Goal: Transaction & Acquisition: Purchase product/service

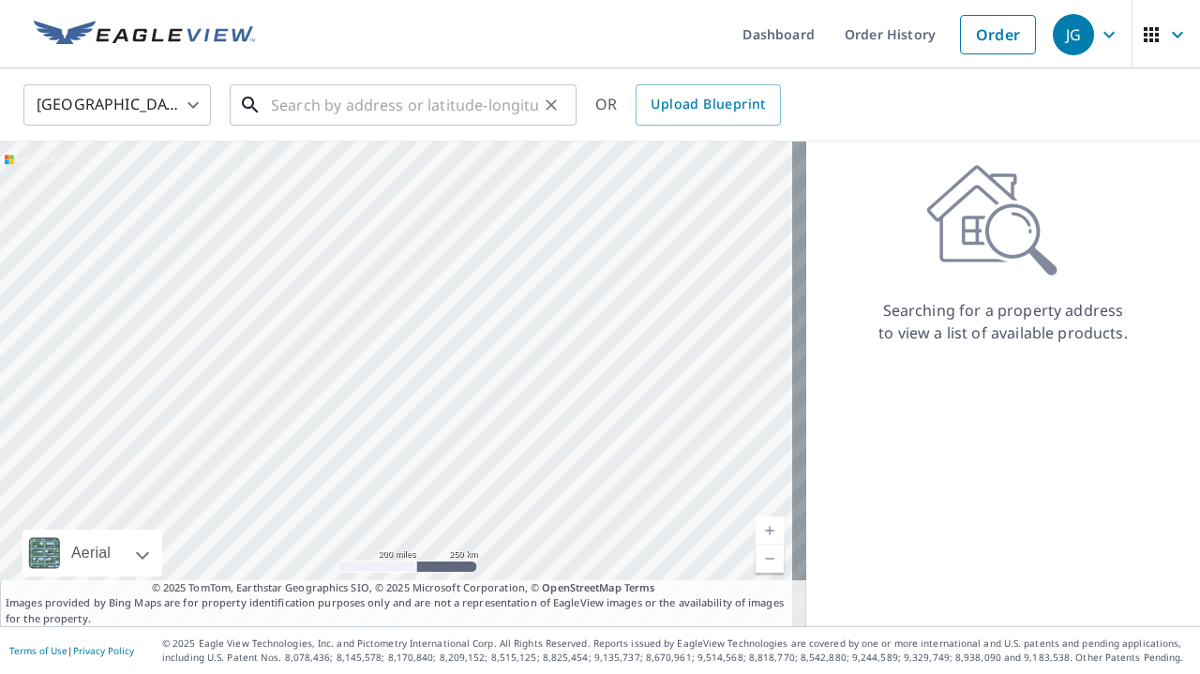
click at [472, 108] on input "text" at bounding box center [404, 105] width 267 height 52
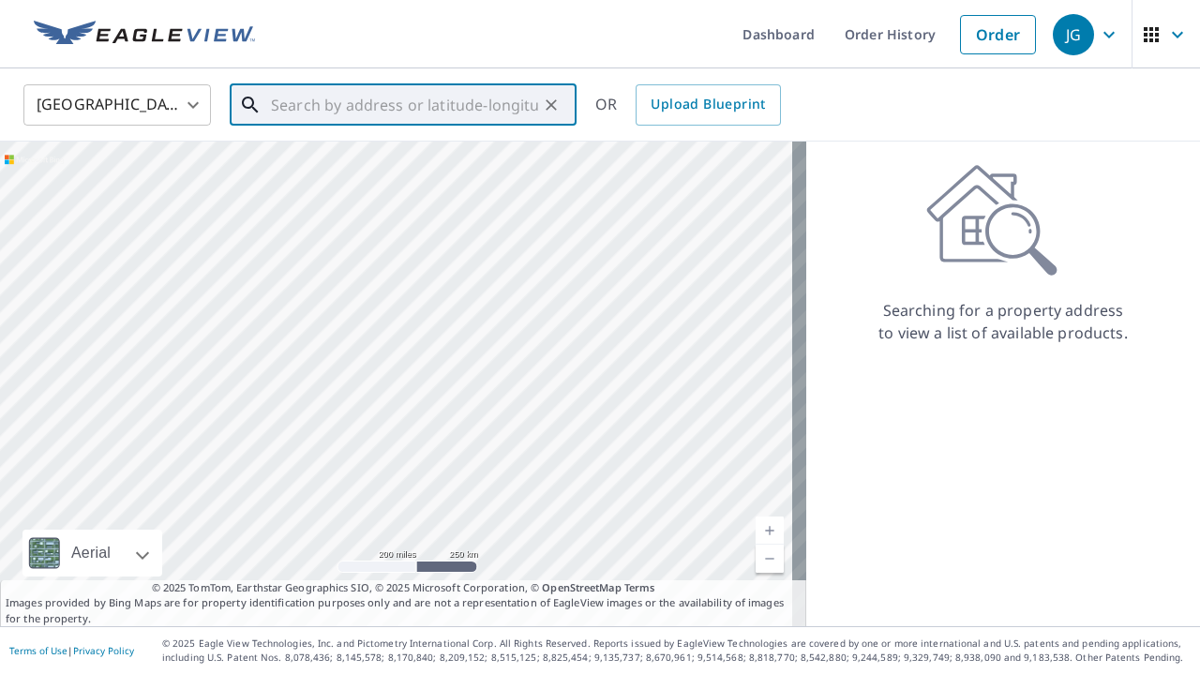
paste input "[STREET_ADDRESS]"
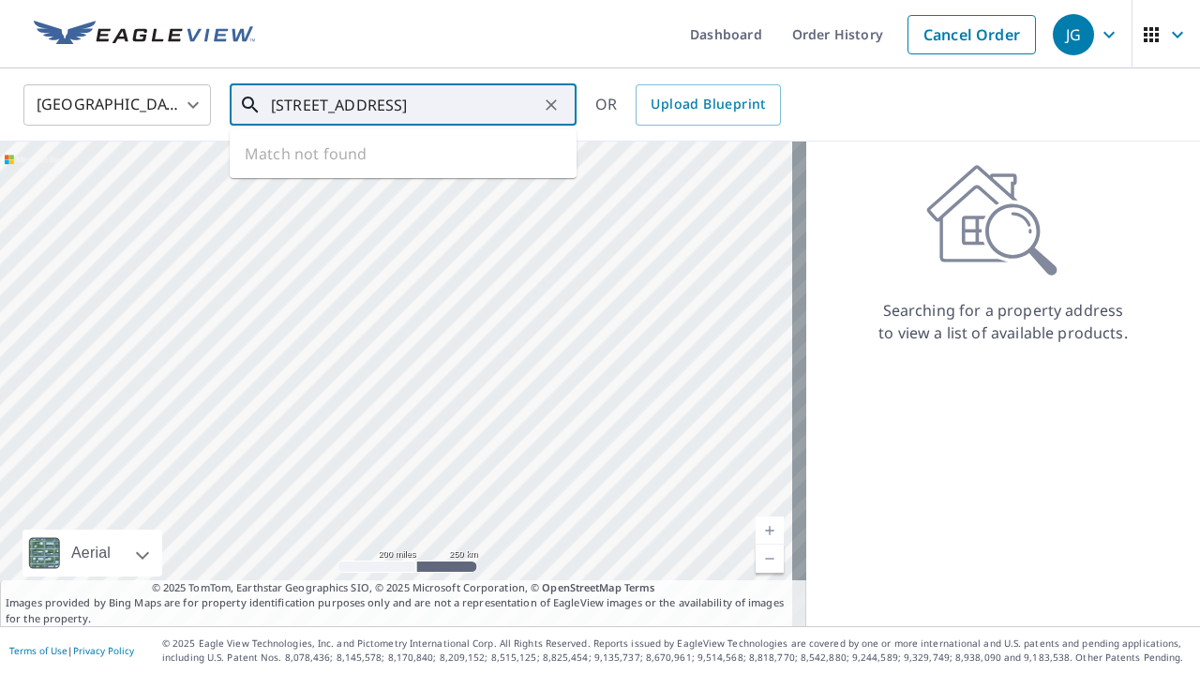
scroll to position [0, 85]
type input "[STREET_ADDRESS]"
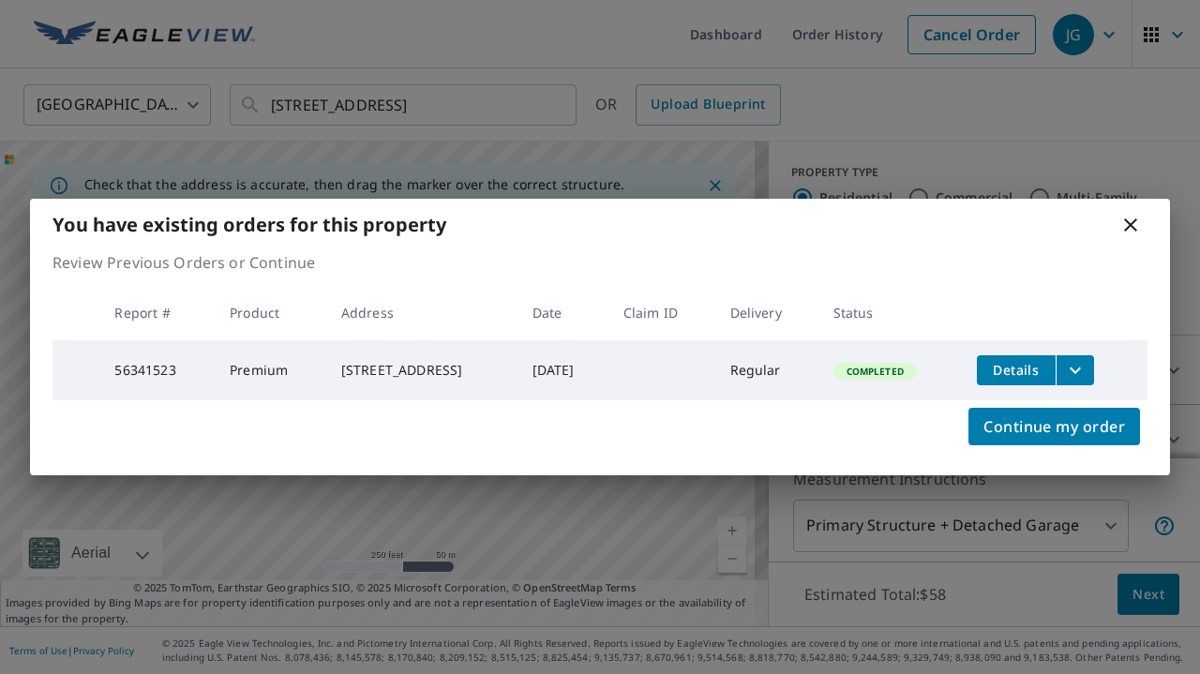
click at [1044, 363] on span "Details" at bounding box center [1016, 370] width 56 height 18
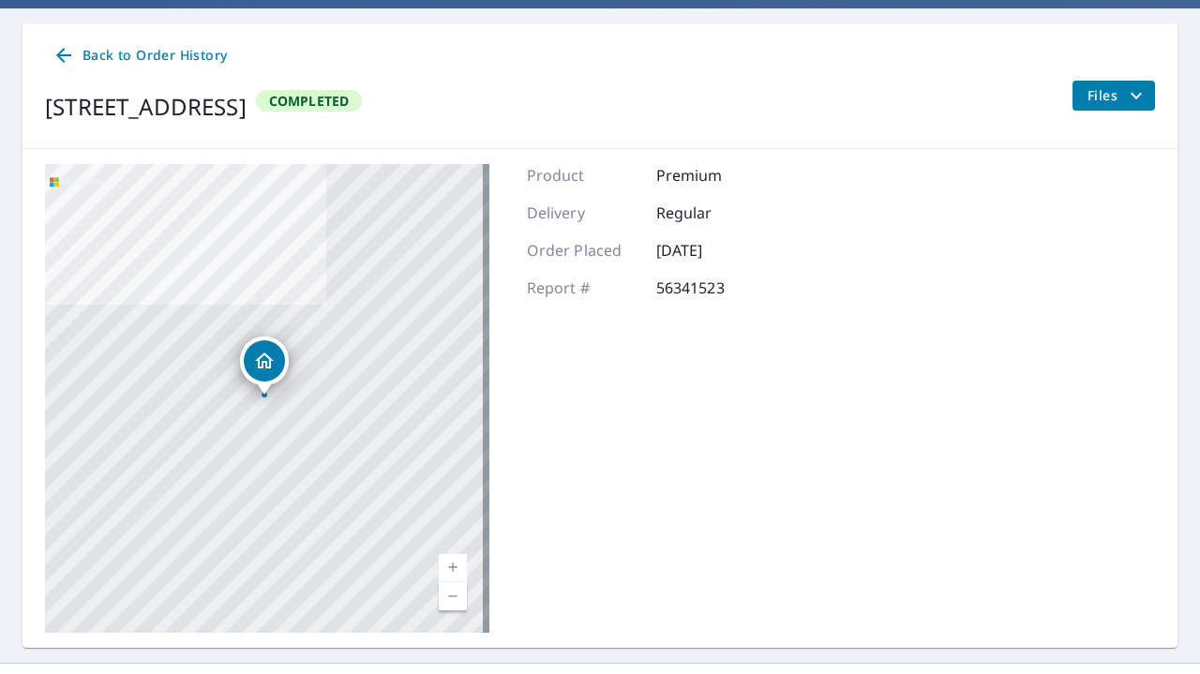
scroll to position [159, 0]
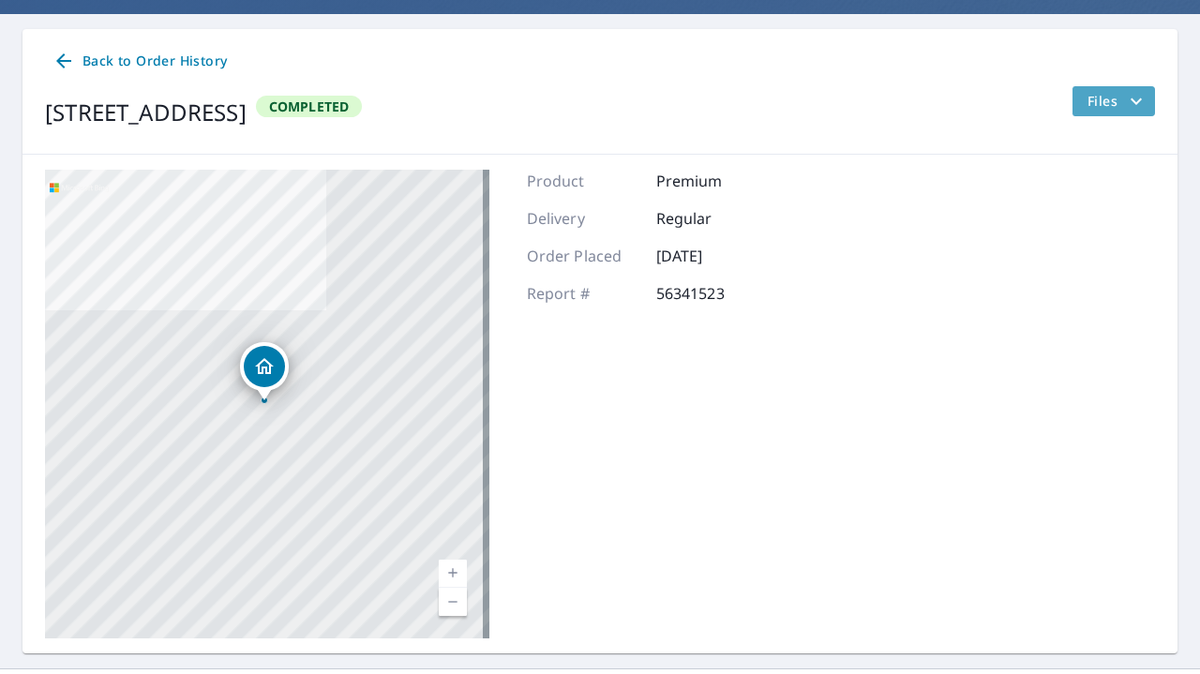
click at [1125, 110] on icon "filesDropdownBtn-56341523" at bounding box center [1136, 101] width 22 height 22
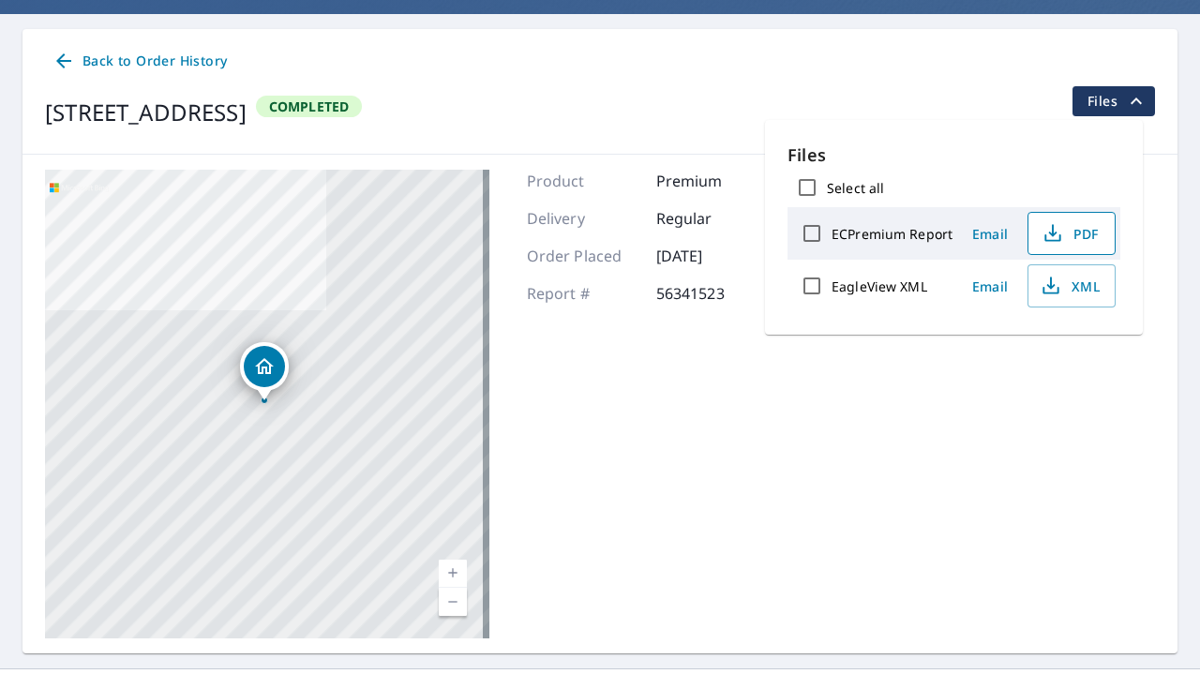
click at [1082, 238] on span "PDF" at bounding box center [1070, 233] width 60 height 22
click at [1068, 286] on span "XML" at bounding box center [1070, 286] width 60 height 22
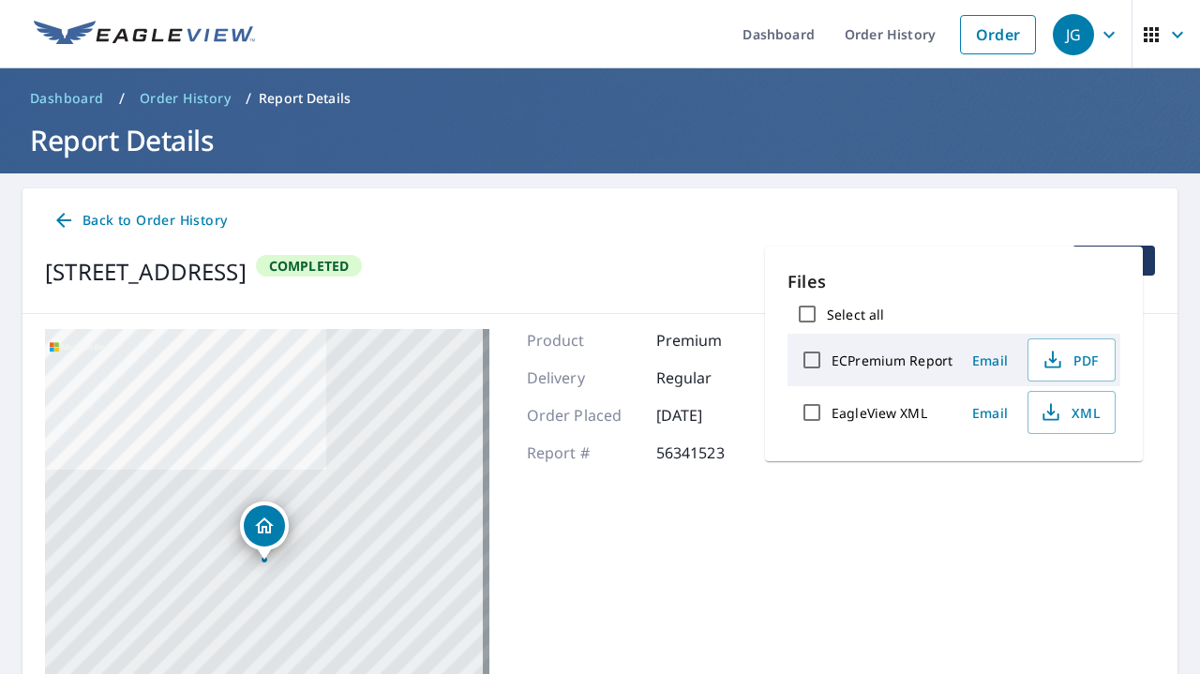
scroll to position [0, 0]
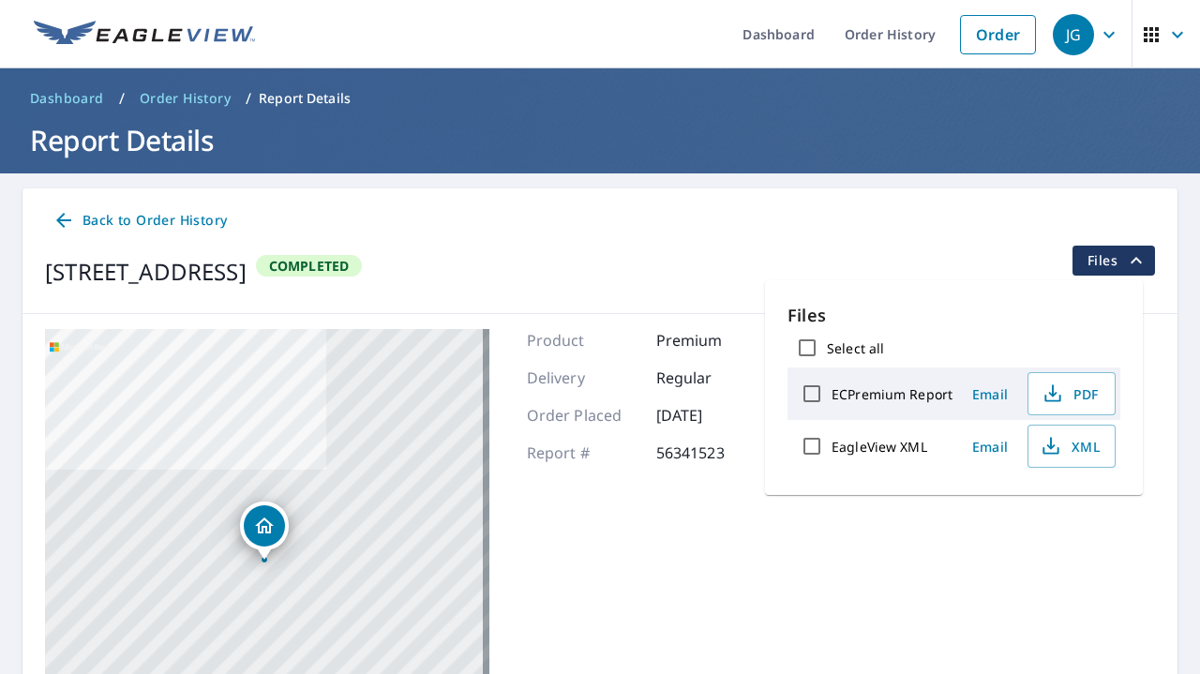
click at [183, 107] on span "Order History" at bounding box center [185, 98] width 91 height 19
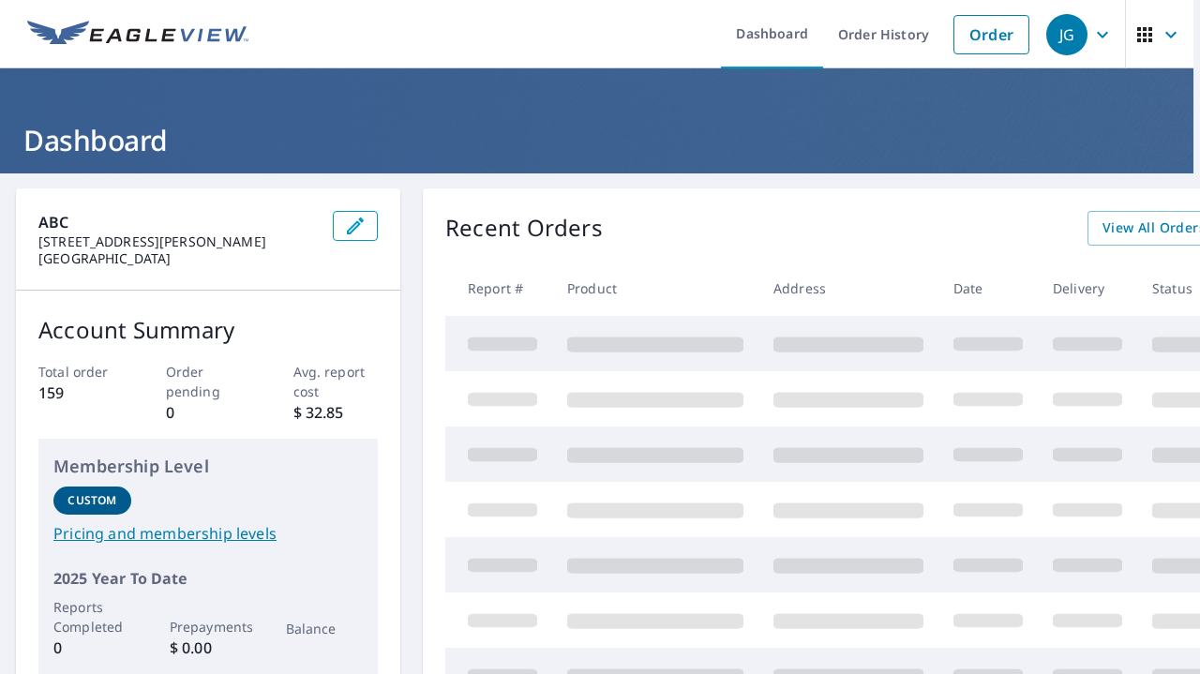
scroll to position [0, 4]
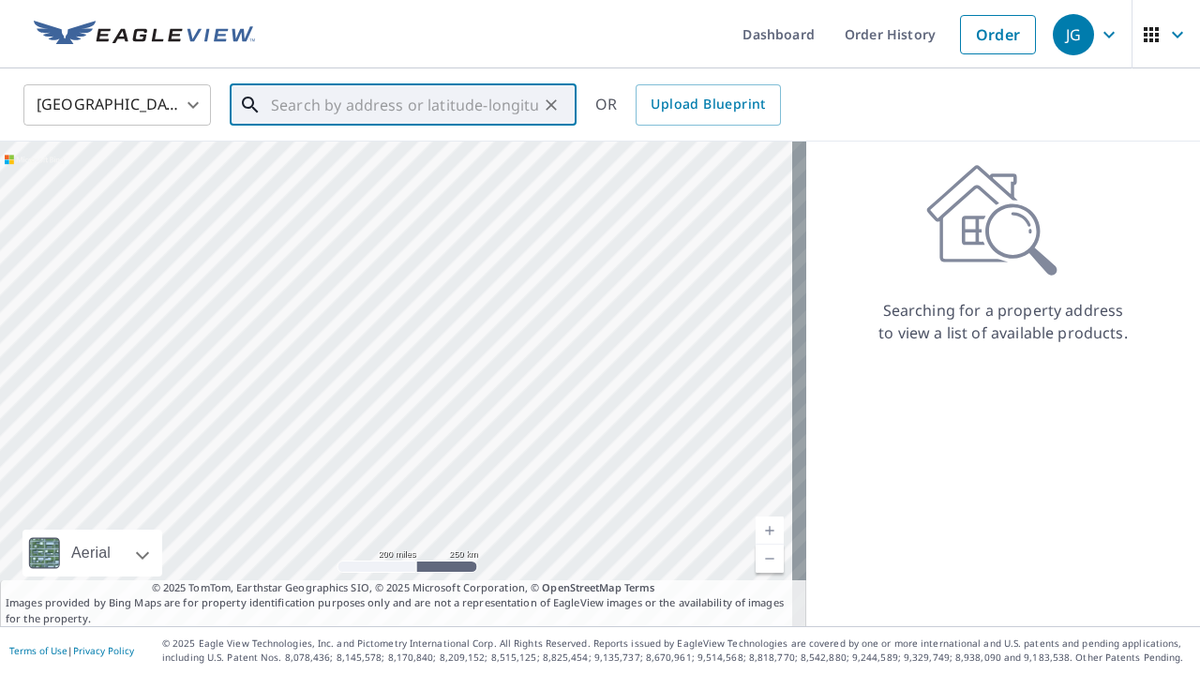
click at [412, 119] on input "text" at bounding box center [404, 105] width 267 height 52
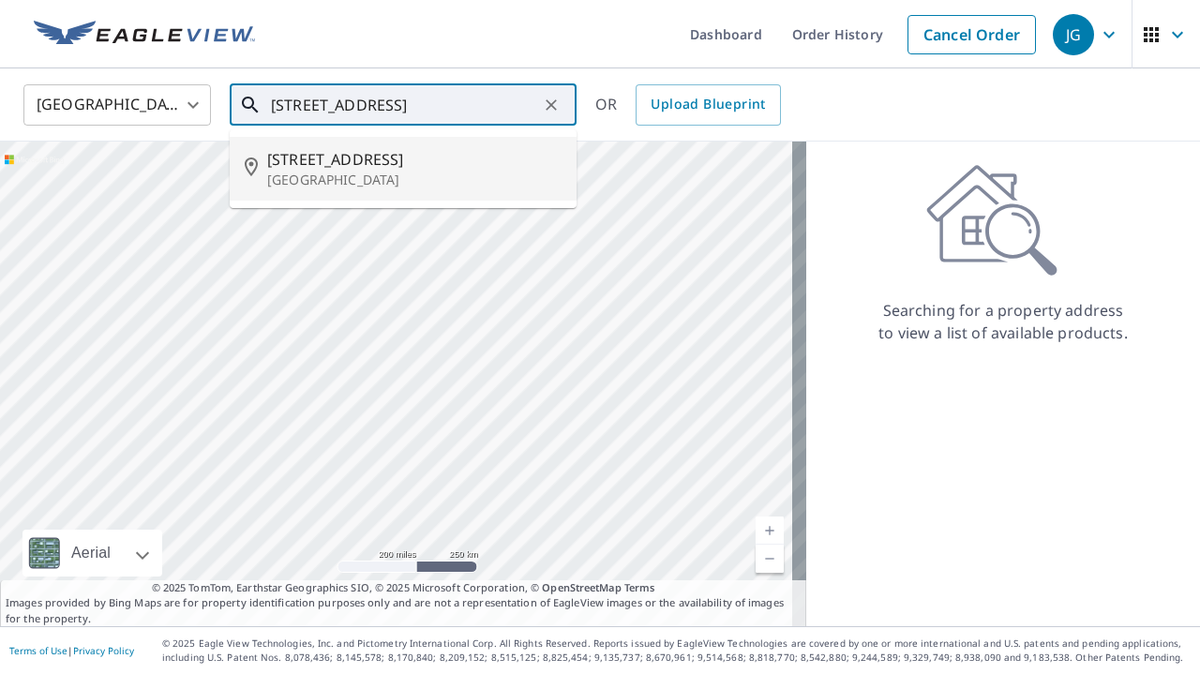
click at [416, 160] on span "[STREET_ADDRESS]" at bounding box center [414, 159] width 294 height 22
type input "550 Crestview Ter Point Pleasant Beach, NJ 08742"
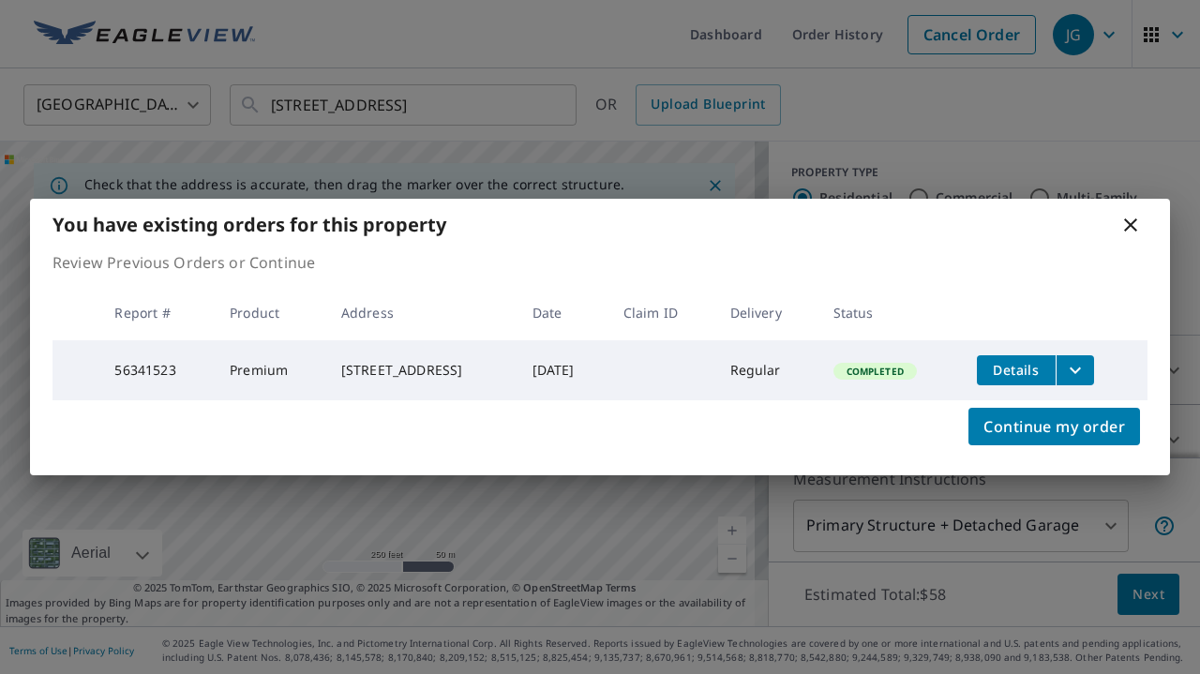
click at [1132, 217] on icon at bounding box center [1130, 225] width 22 height 22
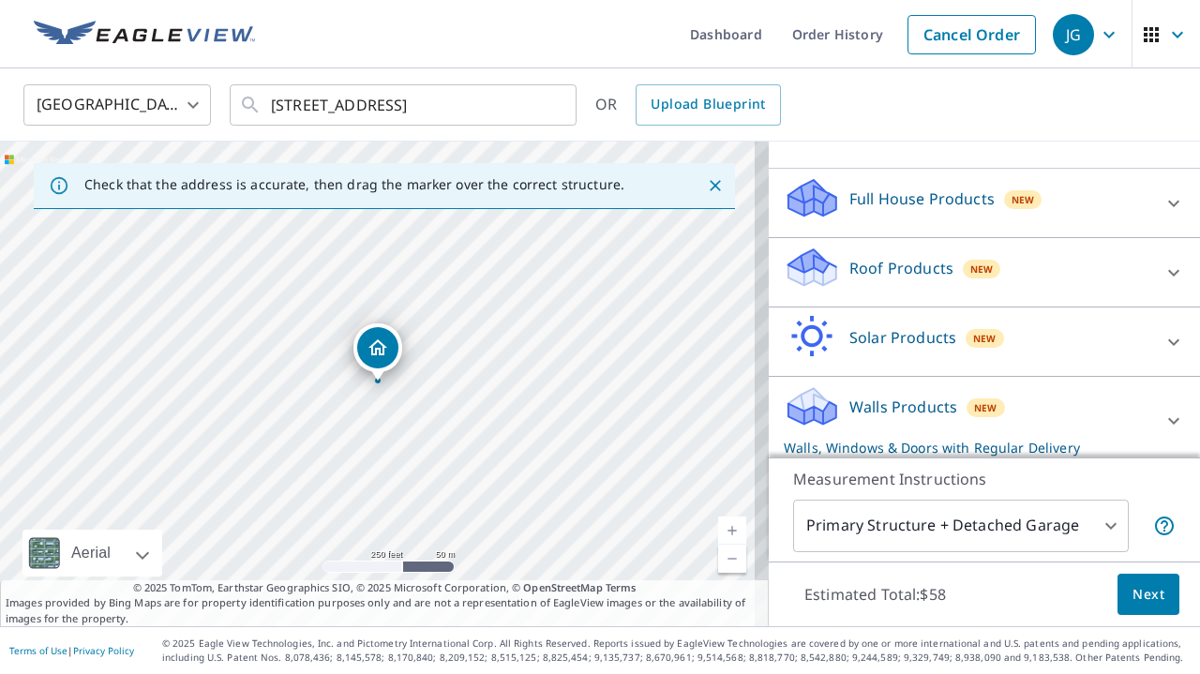
scroll to position [161, 0]
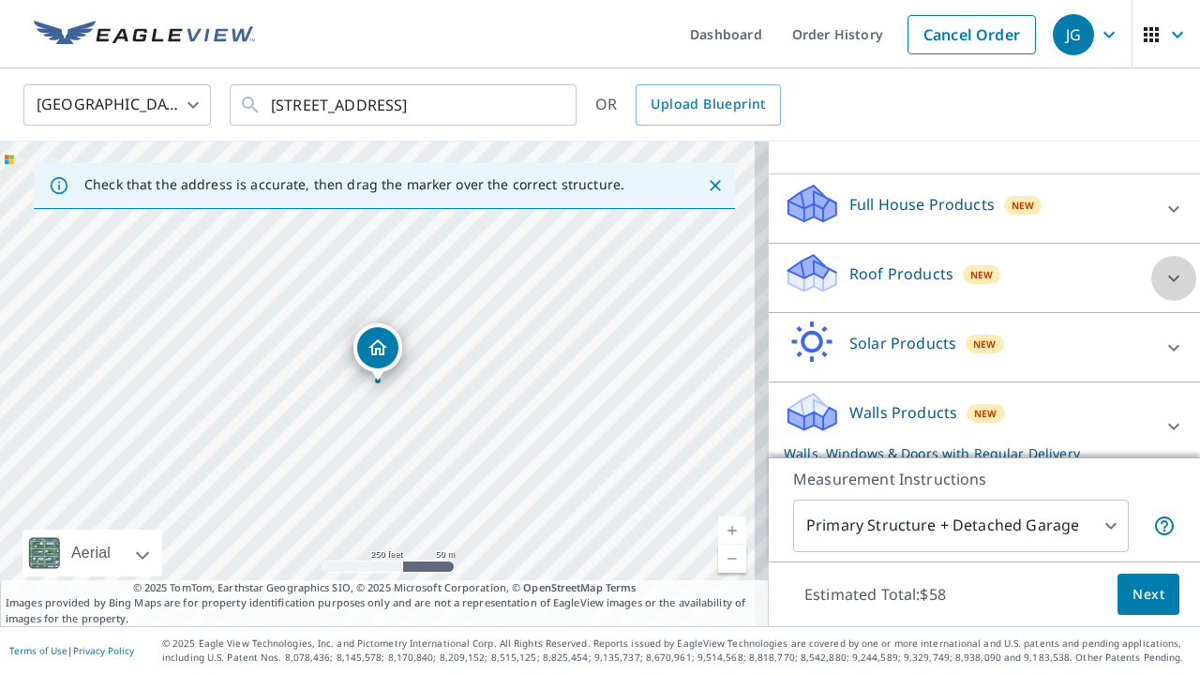
click at [1162, 290] on icon at bounding box center [1173, 278] width 22 height 22
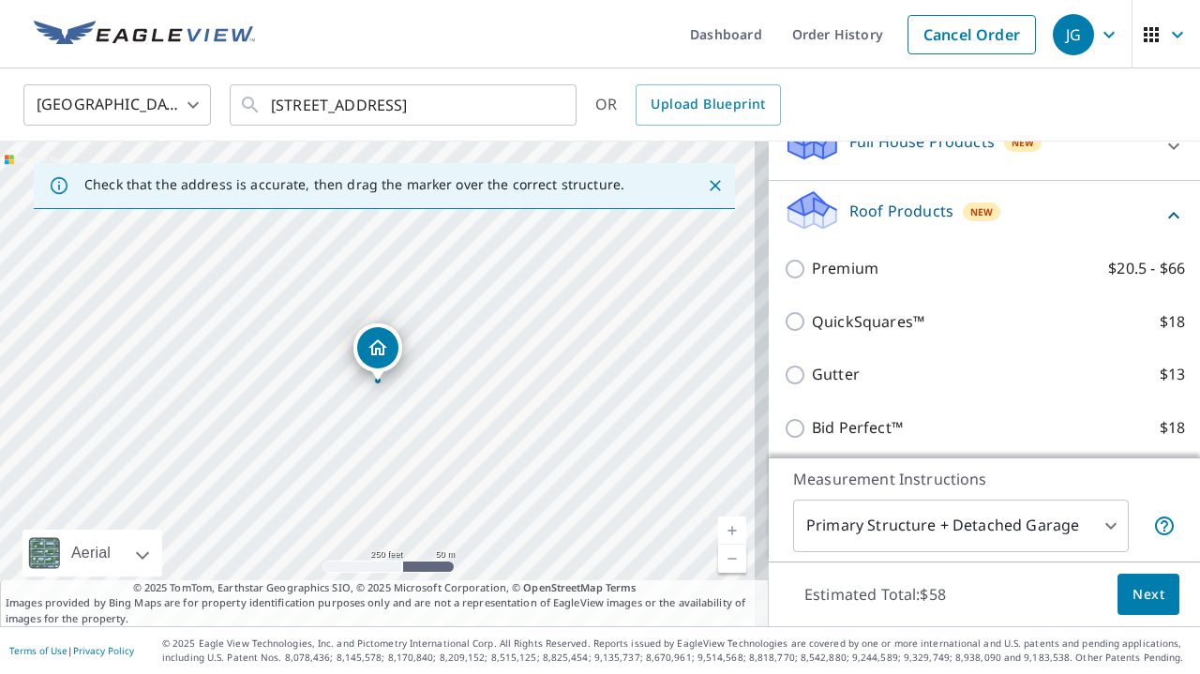
scroll to position [292, 0]
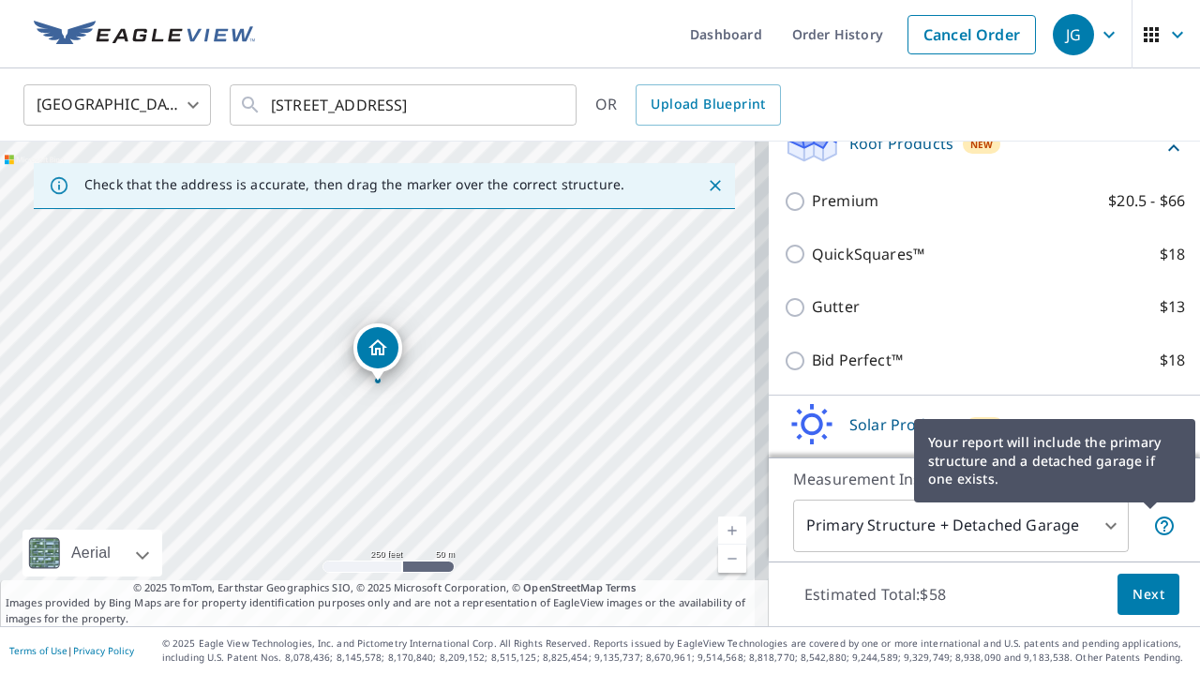
click at [1153, 528] on icon at bounding box center [1164, 526] width 22 height 22
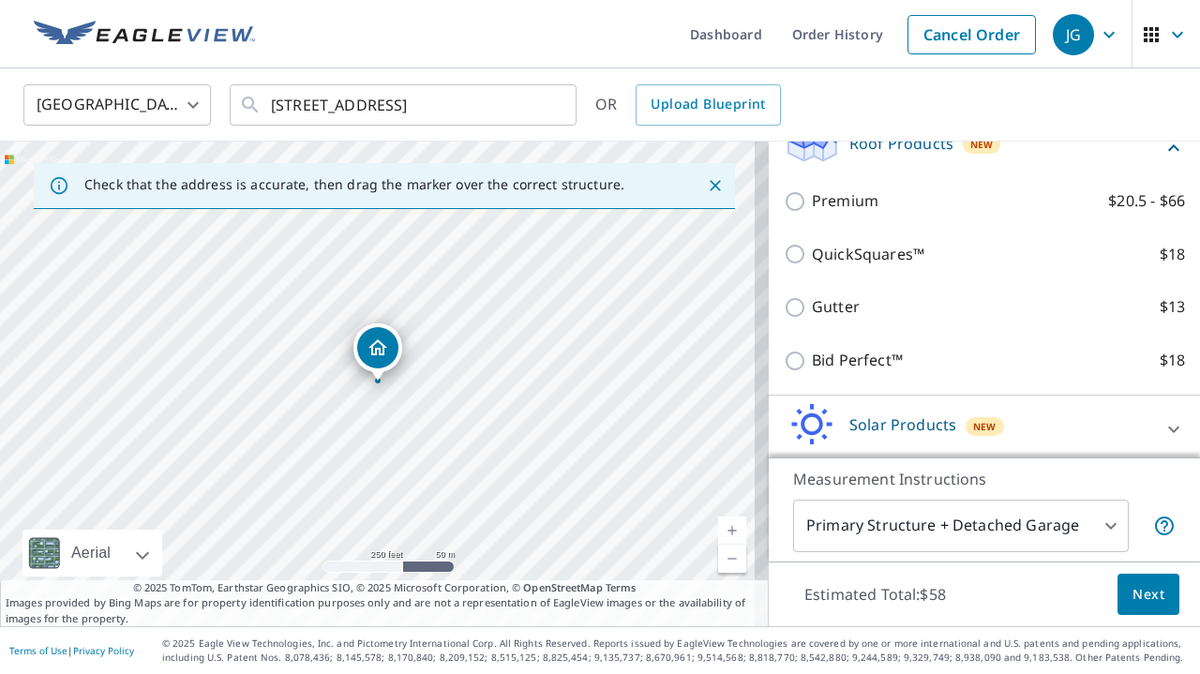
click at [1104, 524] on body "JG JG Dashboard Order History Cancel Order JG United States US ​ 550 Crestview …" at bounding box center [600, 337] width 1200 height 674
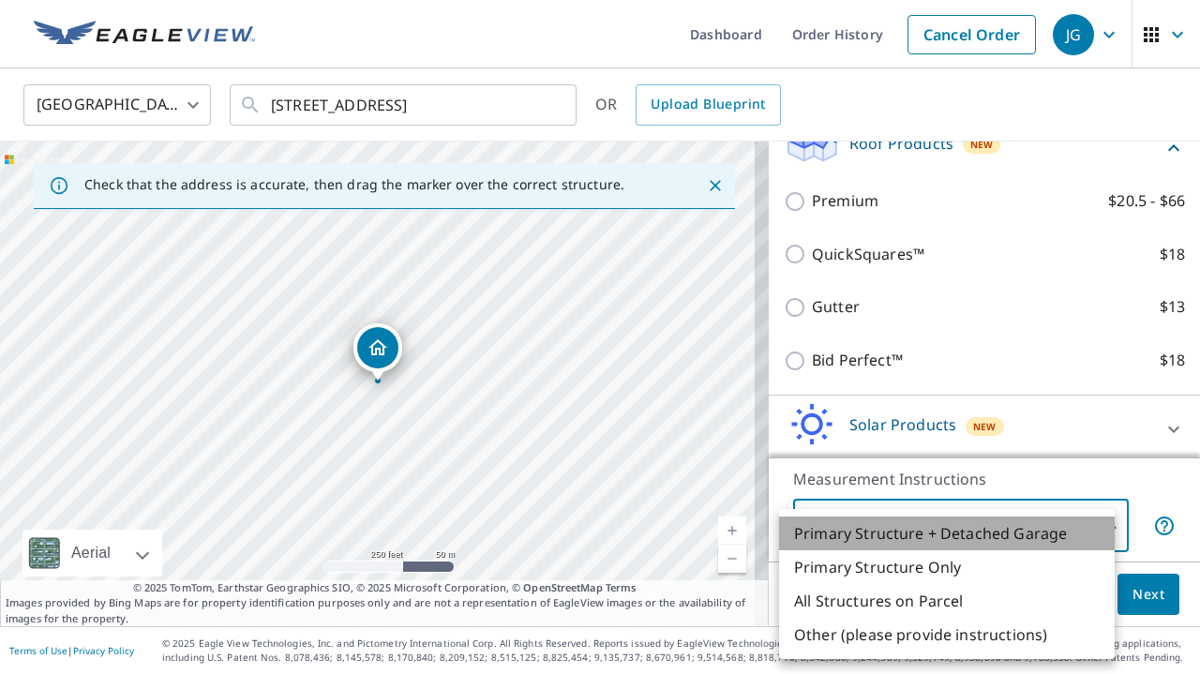
click at [1104, 524] on li "Primary Structure + Detached Garage" at bounding box center [947, 534] width 336 height 34
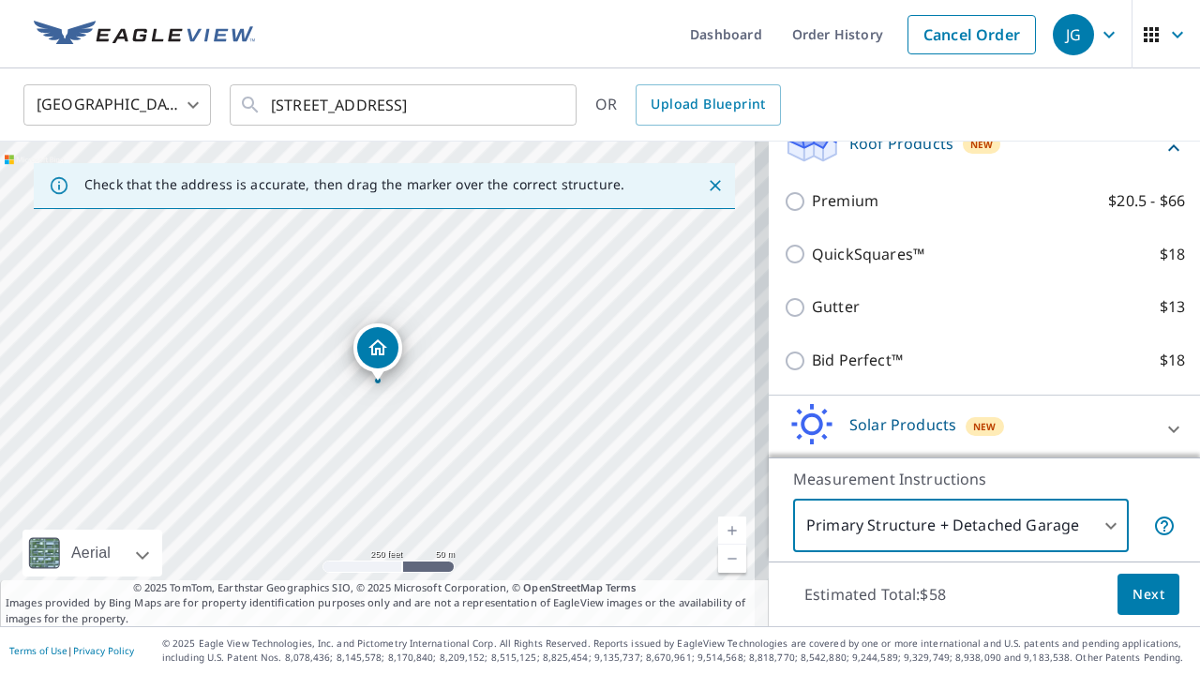
click at [1104, 524] on body "JG JG Dashboard Order History Cancel Order JG United States US ​ 550 Crestview …" at bounding box center [600, 337] width 1200 height 674
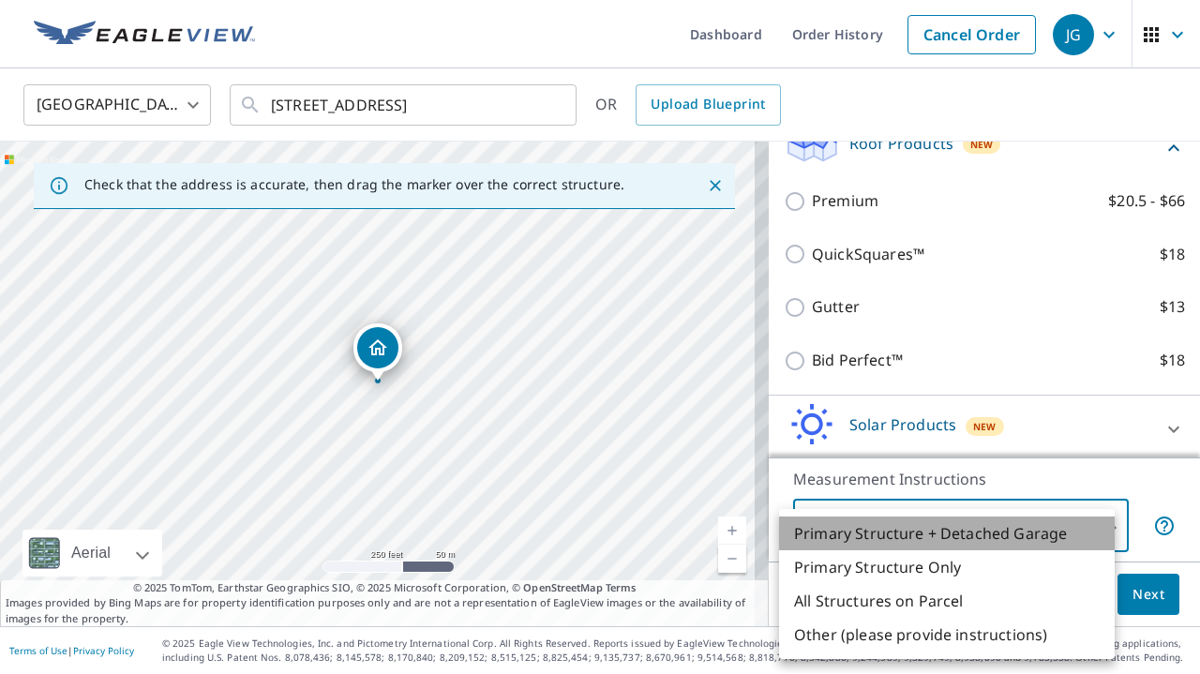
click at [1104, 524] on li "Primary Structure + Detached Garage" at bounding box center [947, 534] width 336 height 34
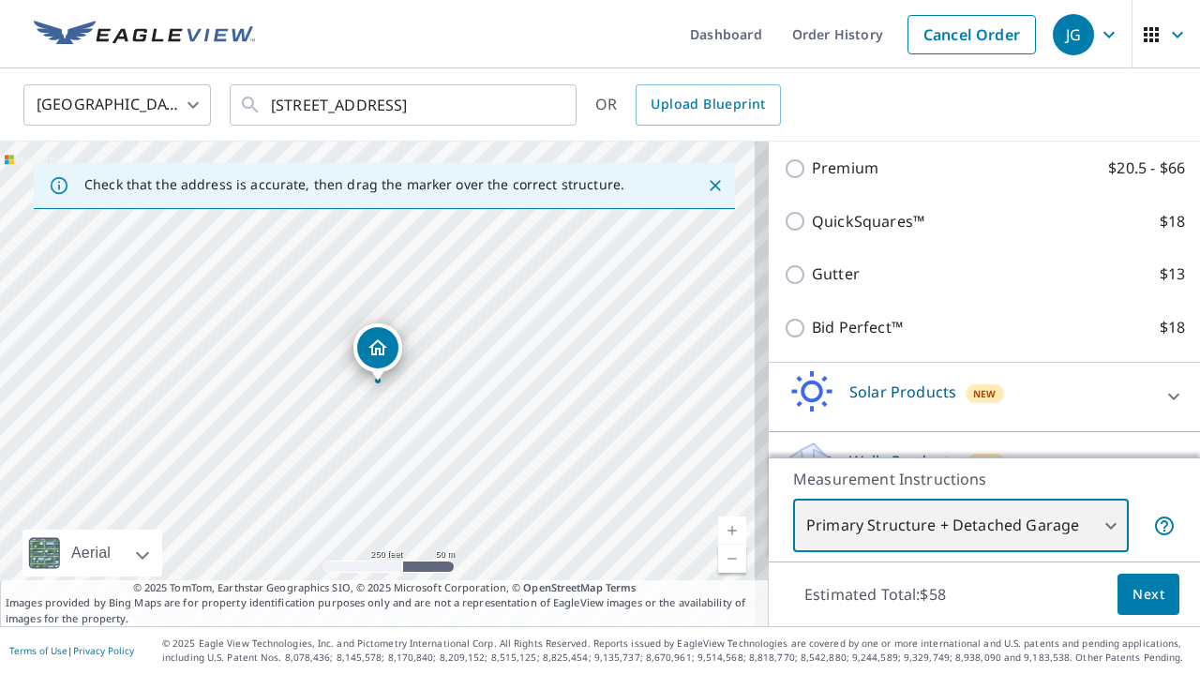
scroll to position [322, 0]
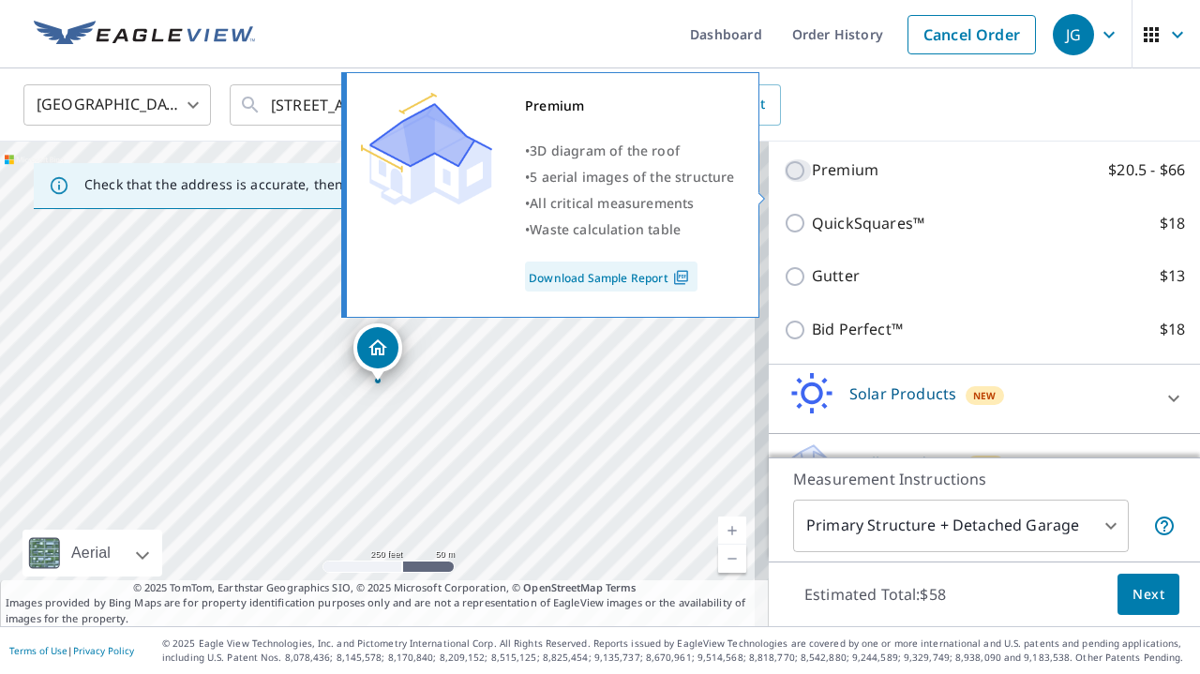
click at [784, 182] on input "Premium $20.5 - $66" at bounding box center [798, 170] width 28 height 22
checkbox input "true"
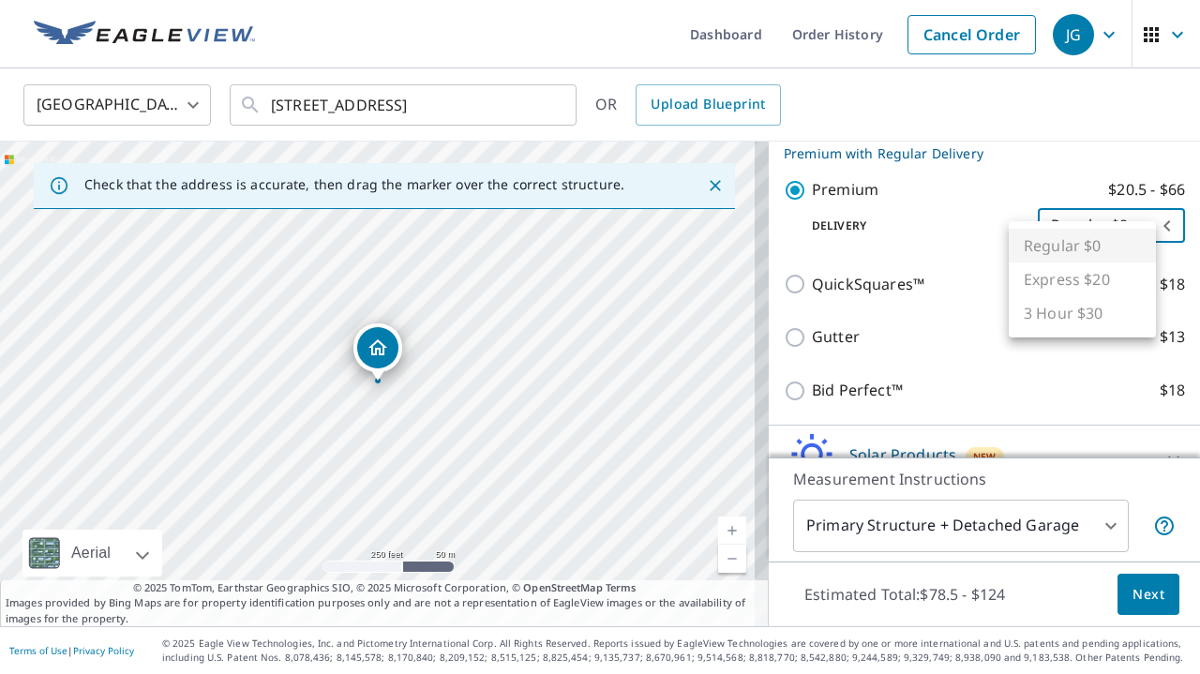
click at [1084, 249] on body "JG JG Dashboard Order History Cancel Order JG United States US ​ 550 Crestview …" at bounding box center [600, 337] width 1200 height 674
click at [1084, 249] on ul "Regular $0 Express $20 3 Hour $30" at bounding box center [1082, 279] width 147 height 116
click at [986, 222] on div at bounding box center [600, 337] width 1200 height 674
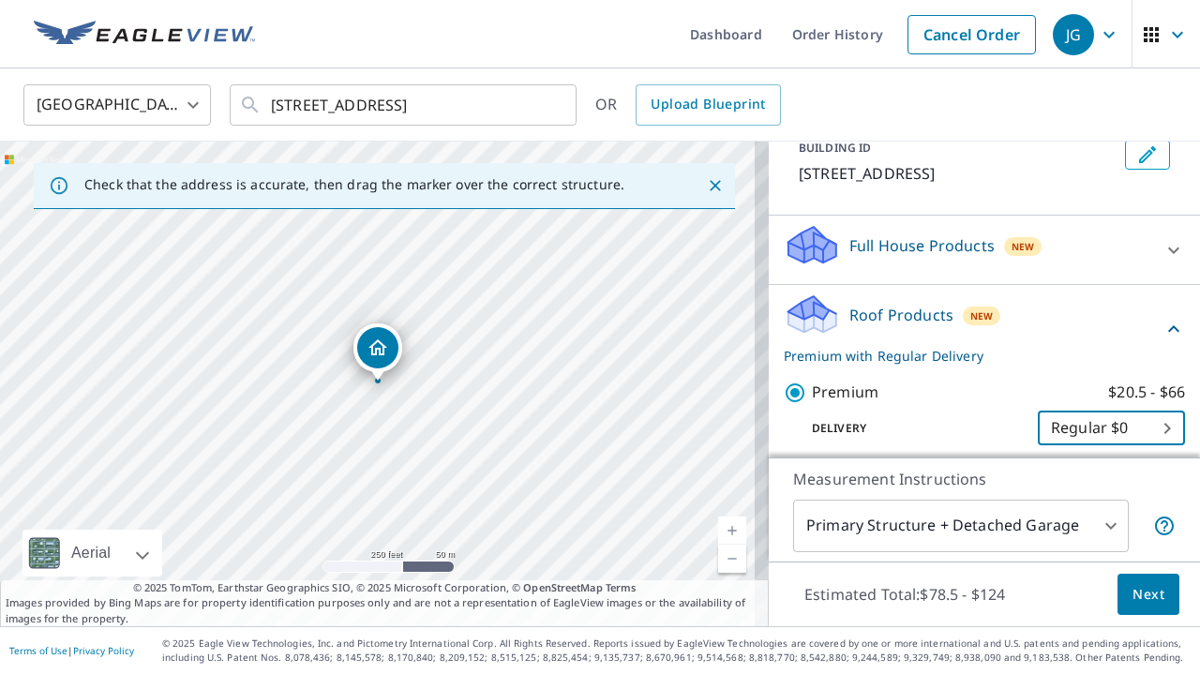
scroll to position [150, 0]
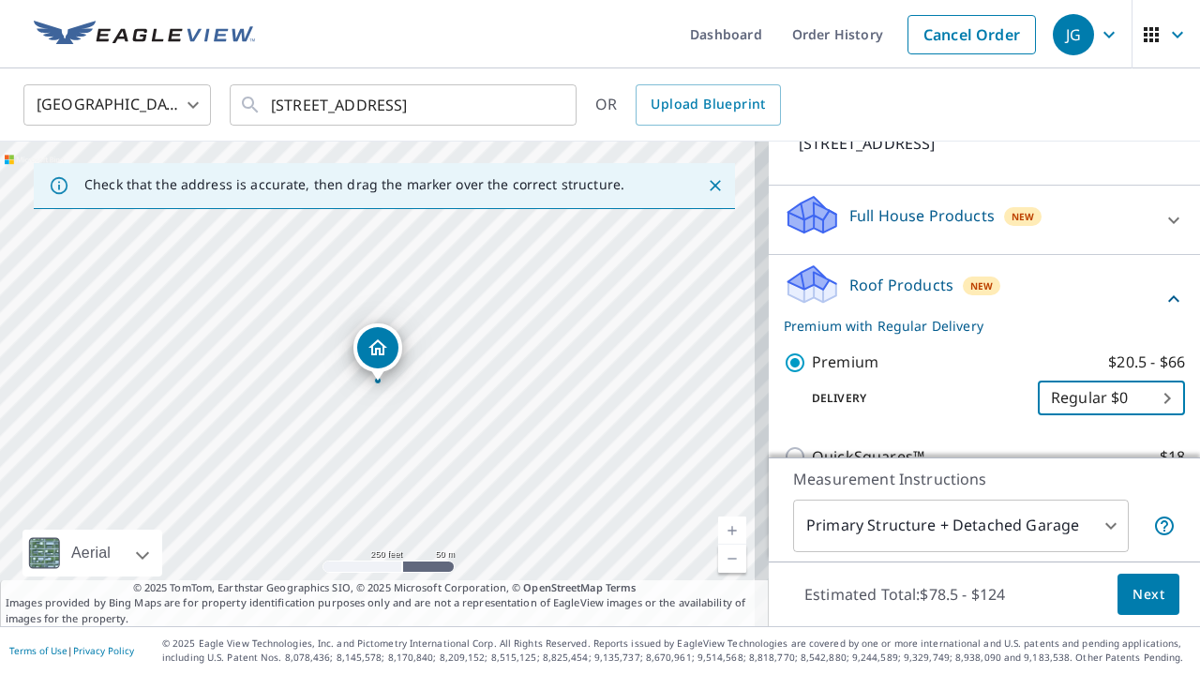
click at [1162, 232] on icon at bounding box center [1173, 220] width 22 height 22
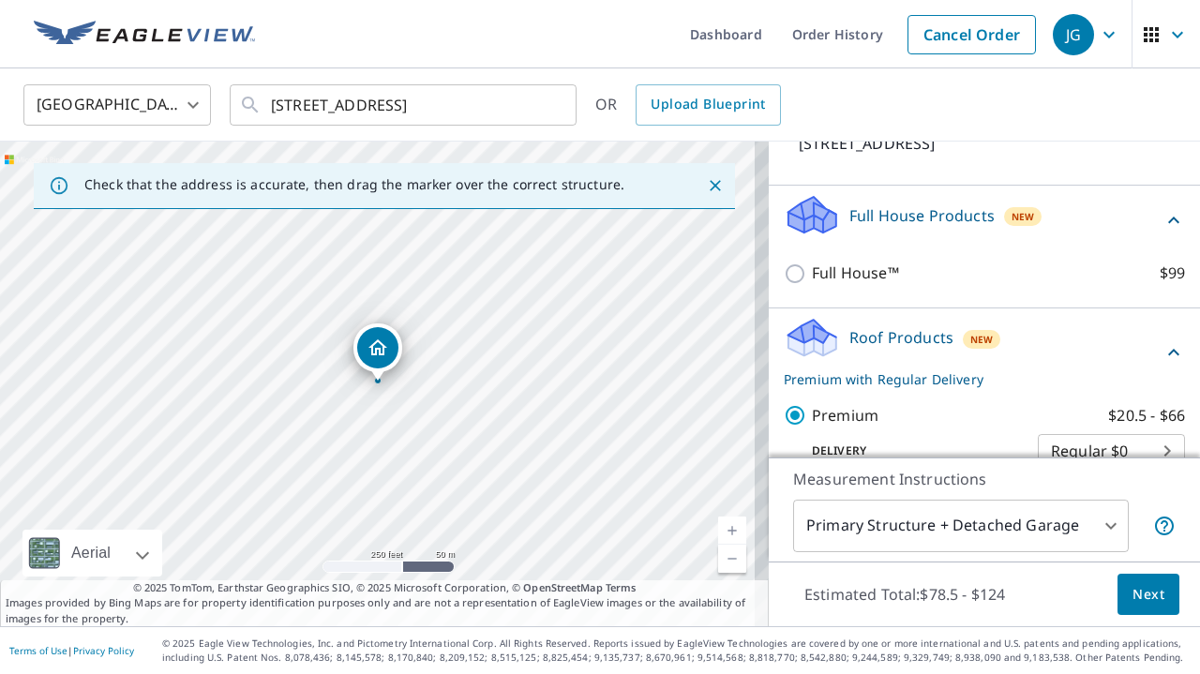
click at [1162, 232] on icon at bounding box center [1173, 220] width 22 height 22
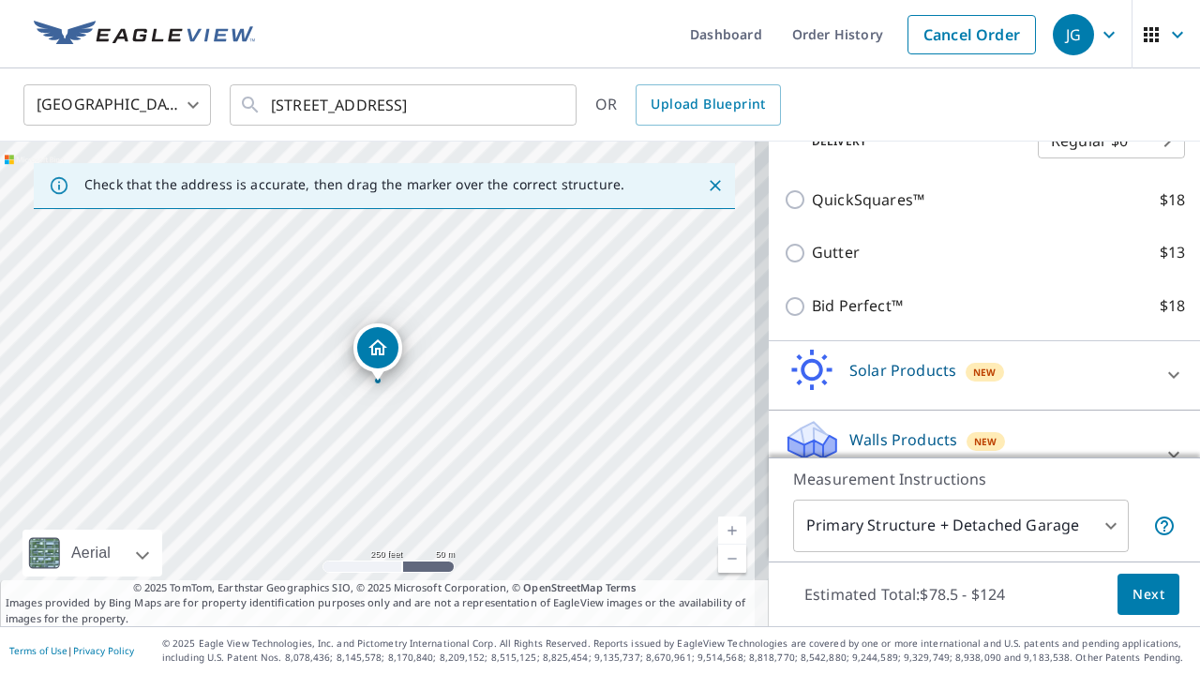
scroll to position [470, 0]
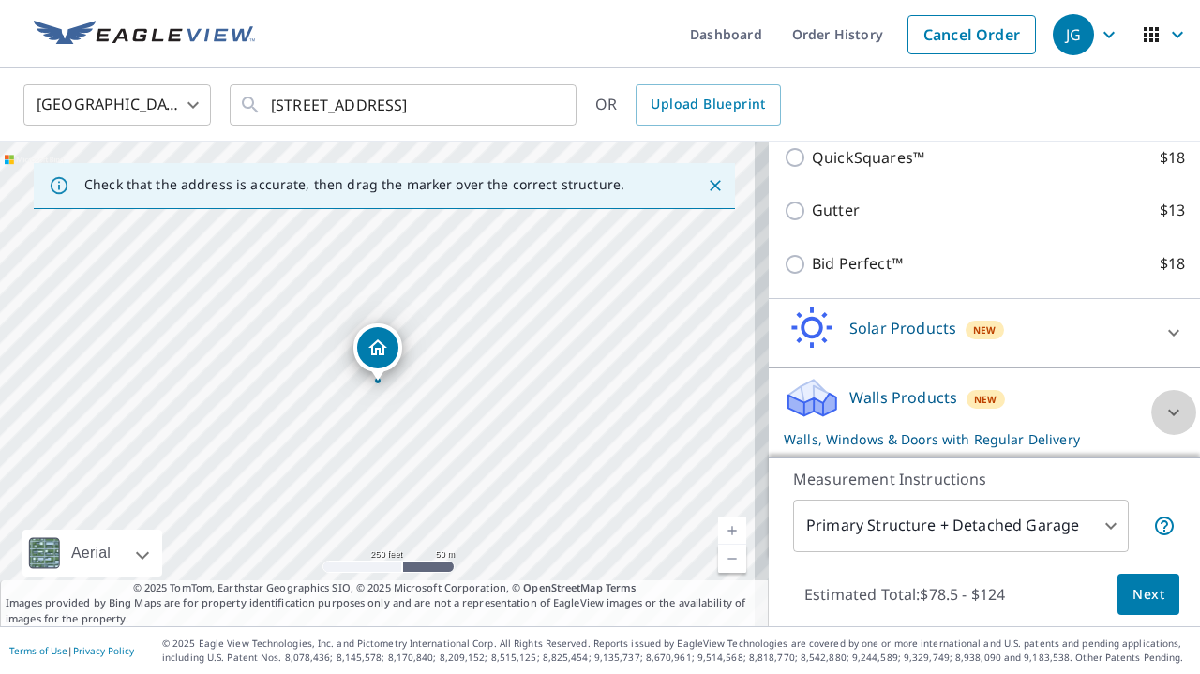
click at [1168, 412] on icon at bounding box center [1173, 412] width 11 height 7
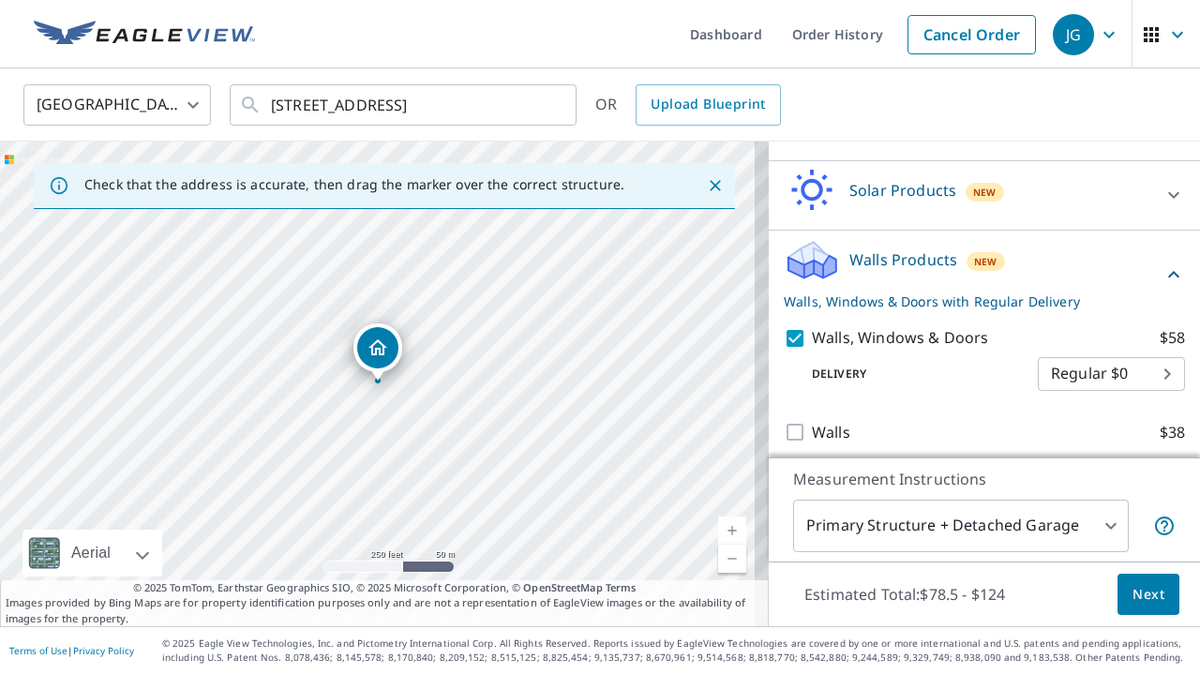
scroll to position [618, 0]
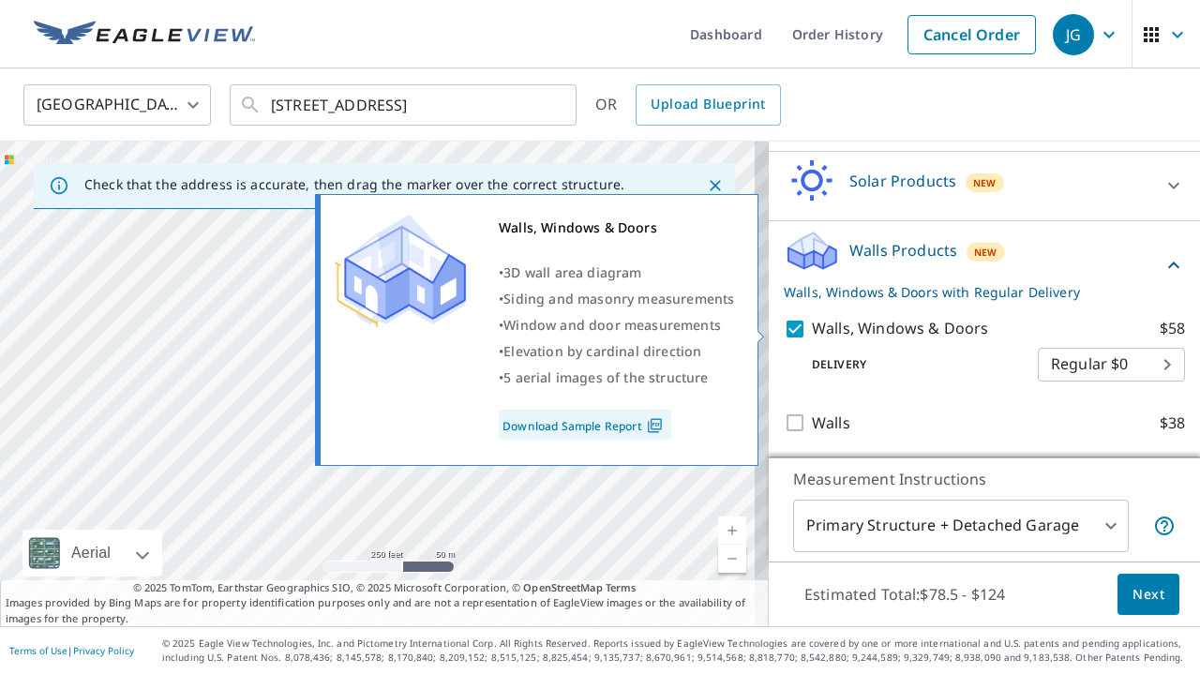
click at [786, 325] on input "Walls, Windows & Doors $58" at bounding box center [798, 329] width 28 height 22
checkbox input "false"
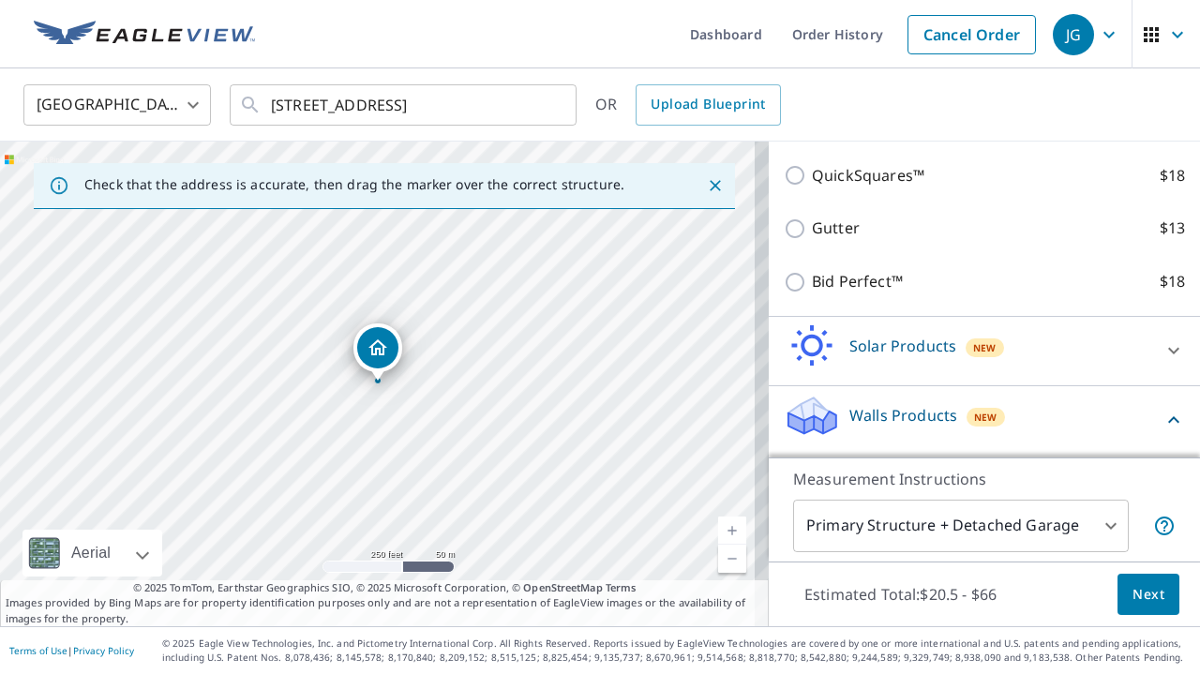
scroll to position [441, 0]
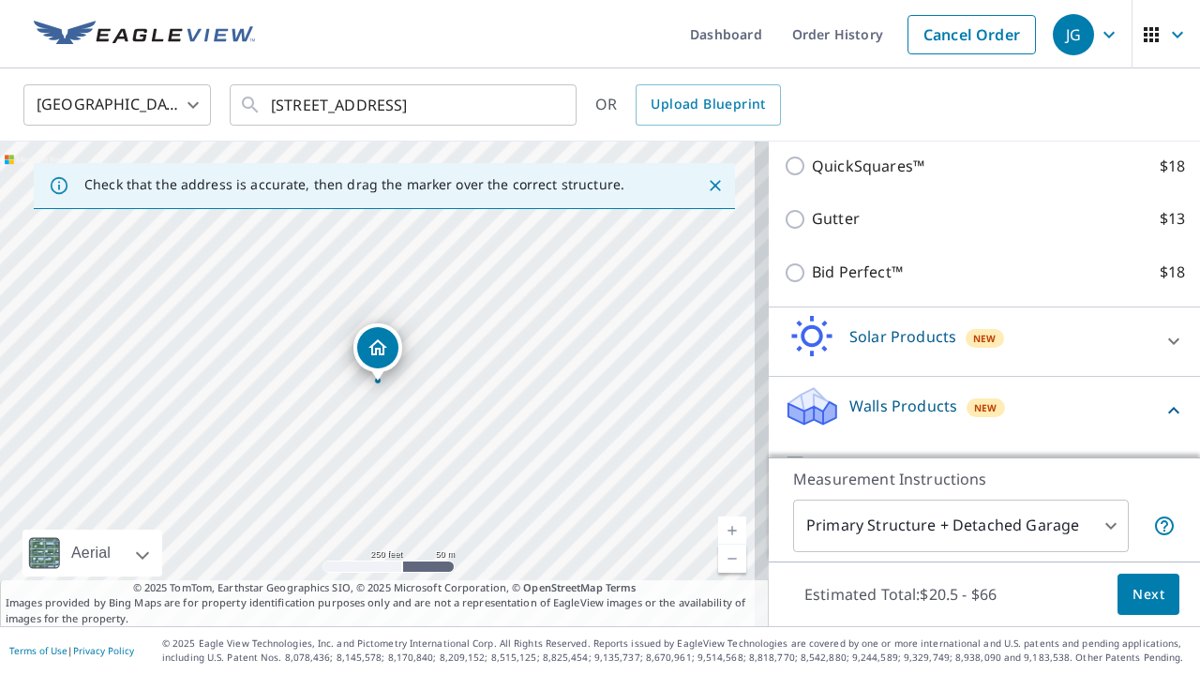
click at [1132, 588] on span "Next" at bounding box center [1148, 594] width 32 height 23
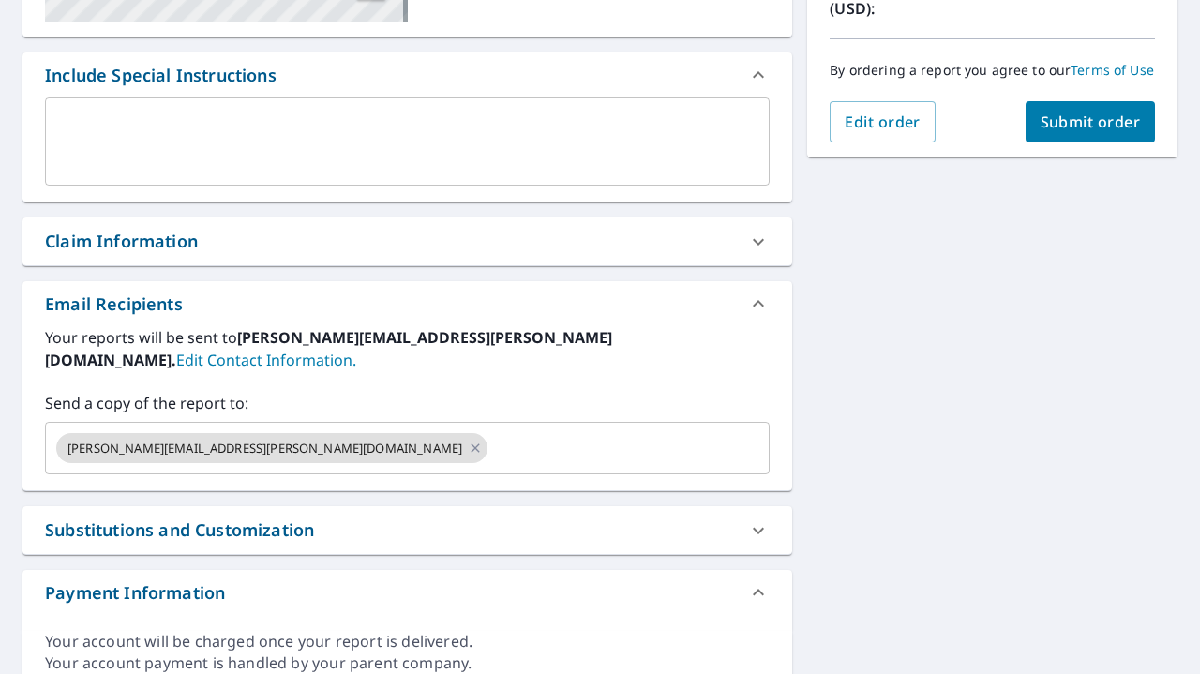
scroll to position [463, 0]
click at [468, 438] on icon at bounding box center [475, 448] width 15 height 21
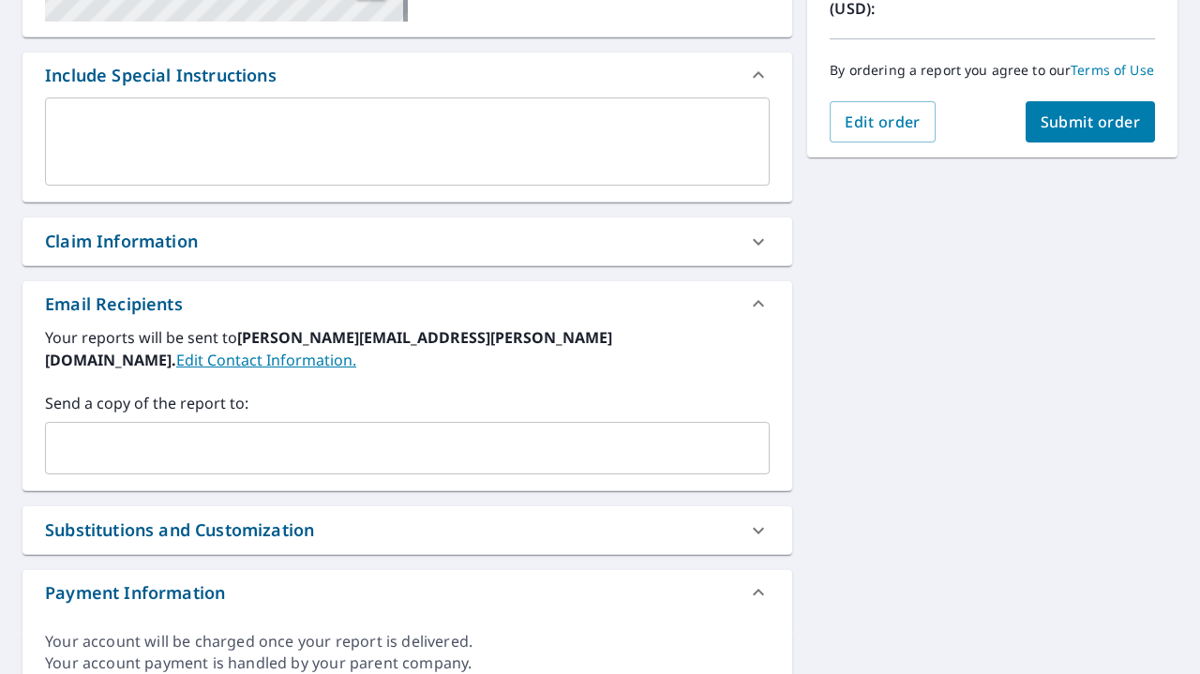
click at [356, 350] on link "Edit Contact Information." at bounding box center [266, 360] width 180 height 21
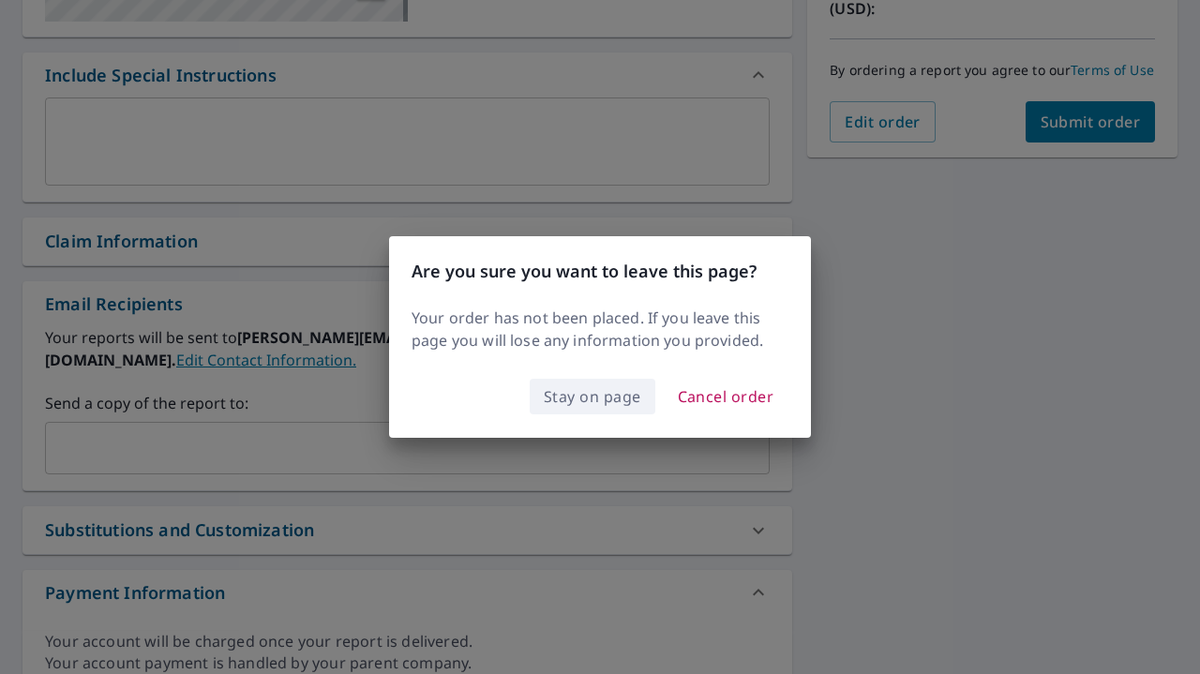
click at [567, 394] on span "Stay on page" at bounding box center [592, 396] width 97 height 26
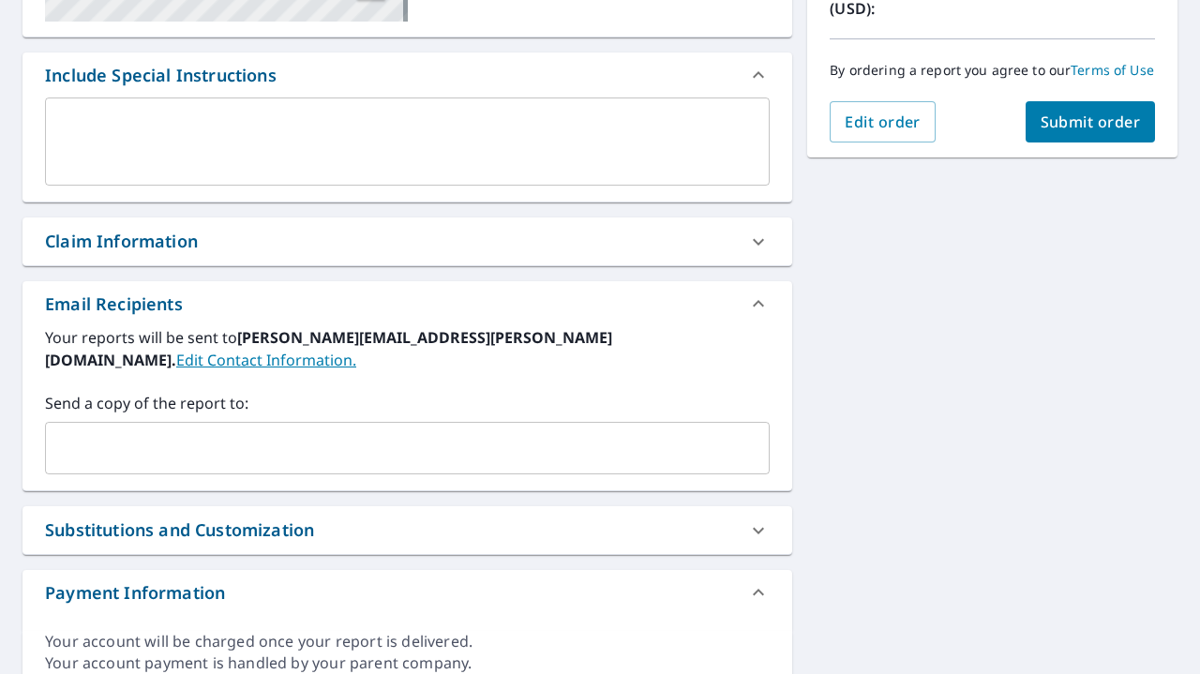
click at [522, 430] on input "text" at bounding box center [393, 448] width 680 height 36
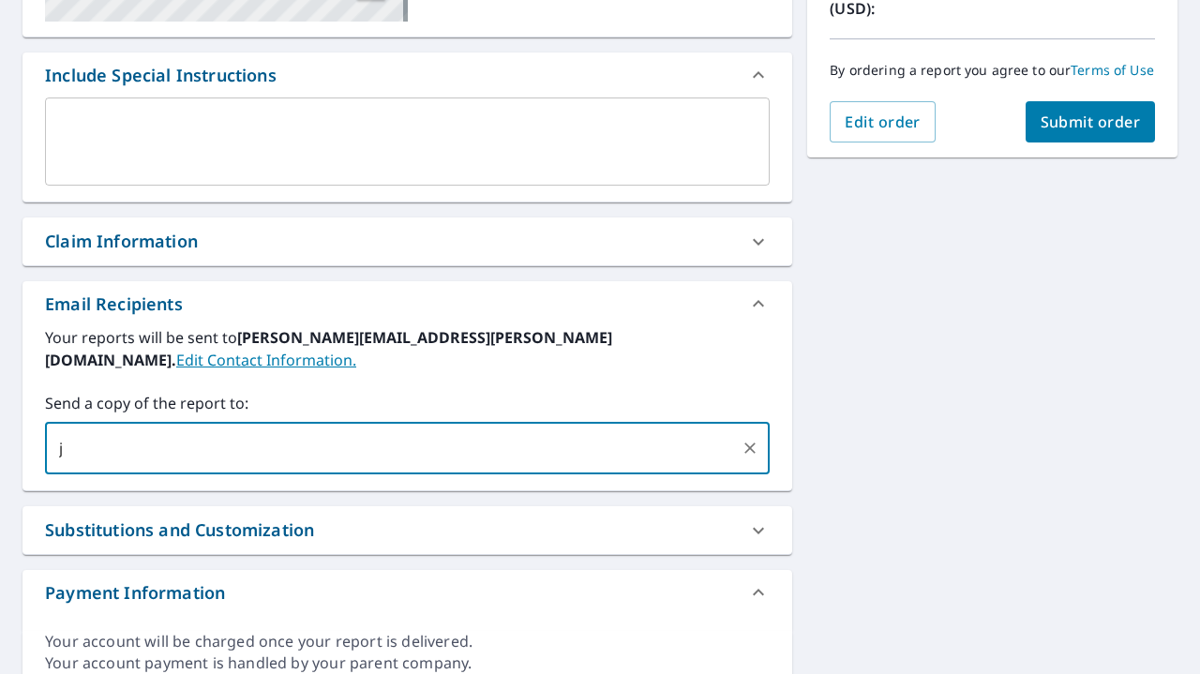
type input "j"
click at [690, 245] on div "Claim Information" at bounding box center [390, 241] width 691 height 25
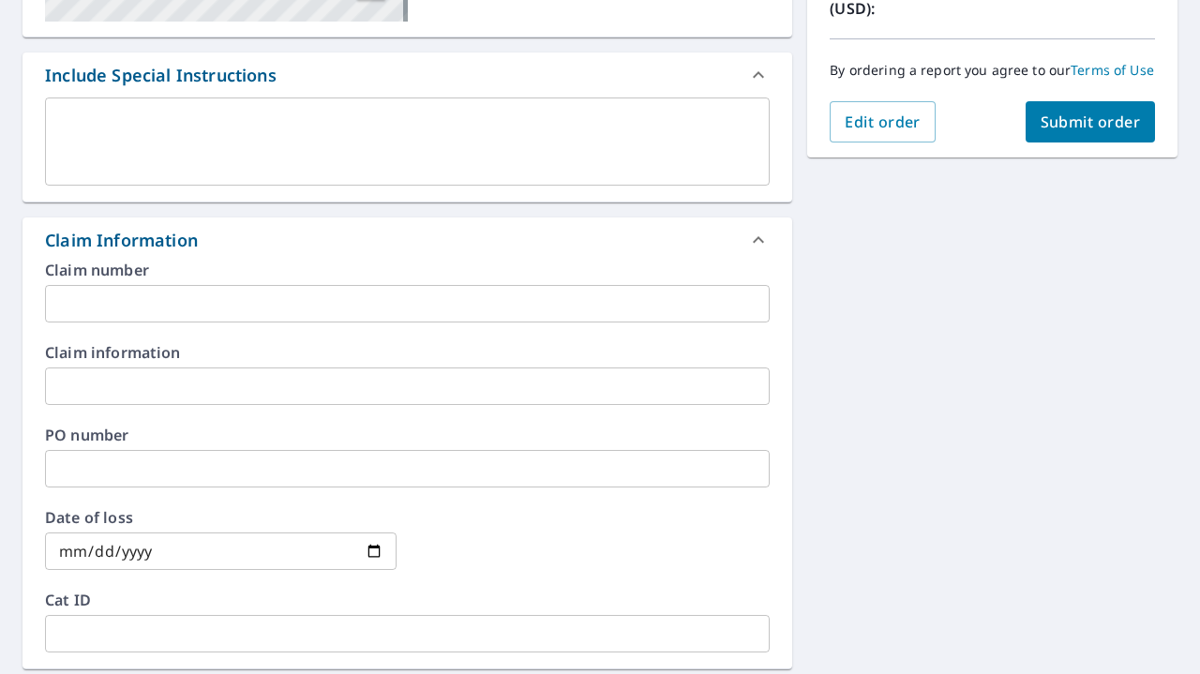
click at [690, 245] on div "Claim Information" at bounding box center [390, 240] width 691 height 25
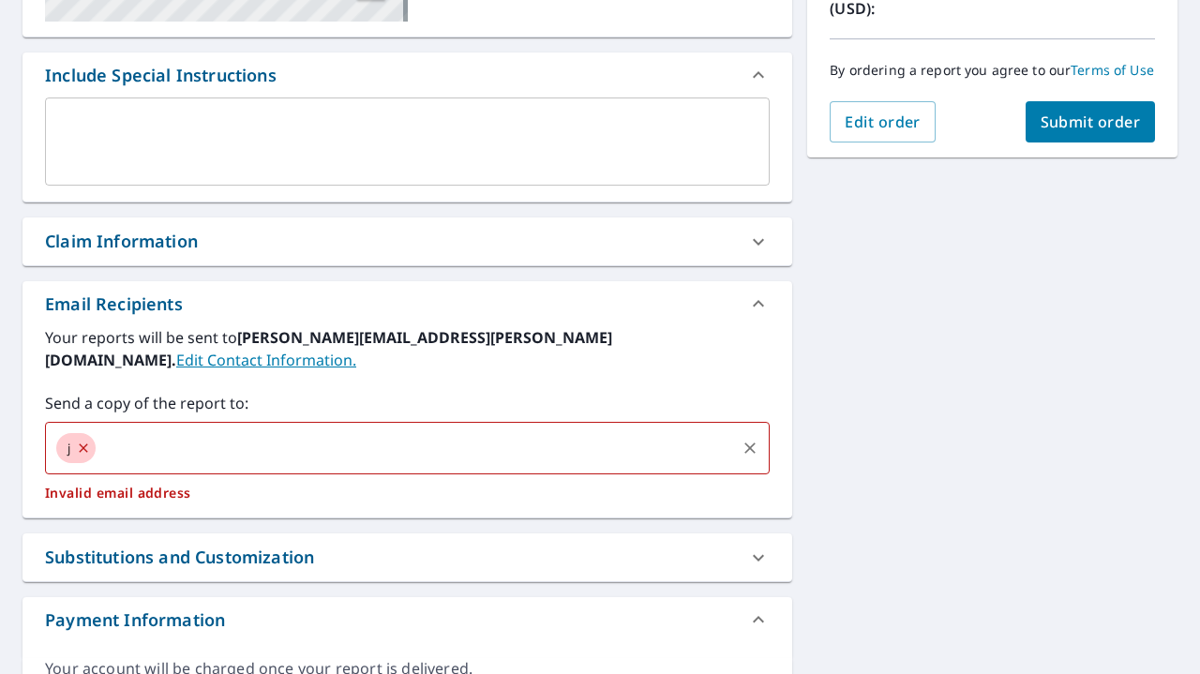
click at [463, 422] on div "j ​" at bounding box center [407, 448] width 725 height 52
click at [87, 443] on icon at bounding box center [83, 447] width 8 height 8
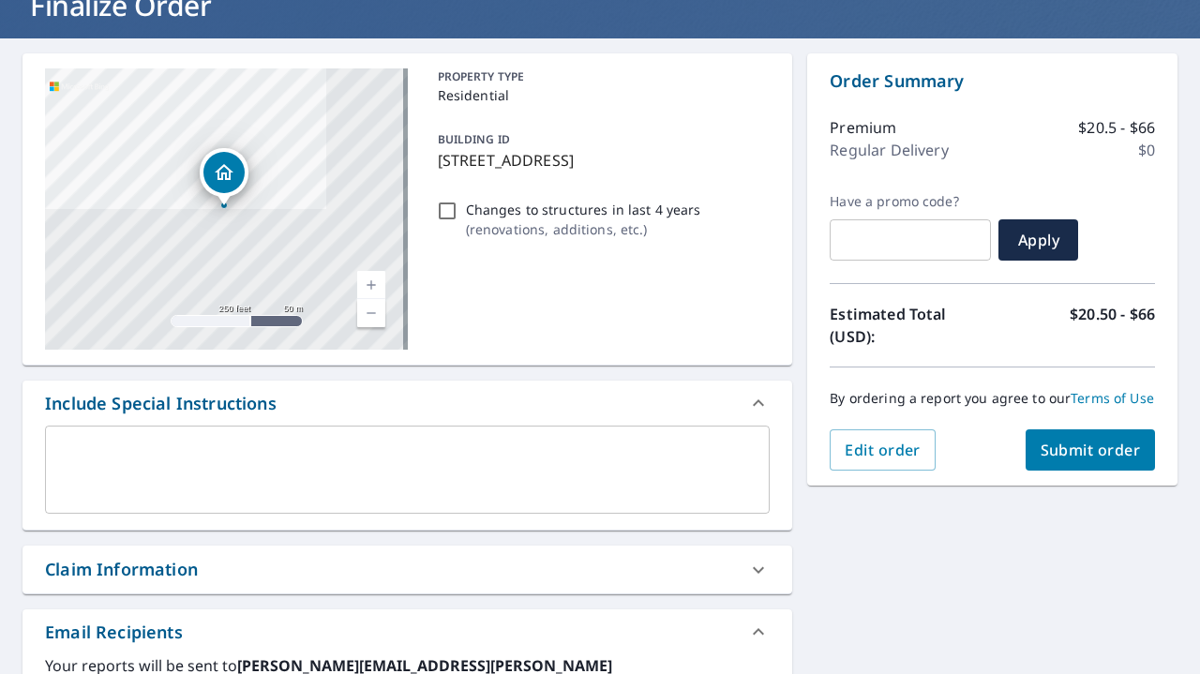
scroll to position [140, 0]
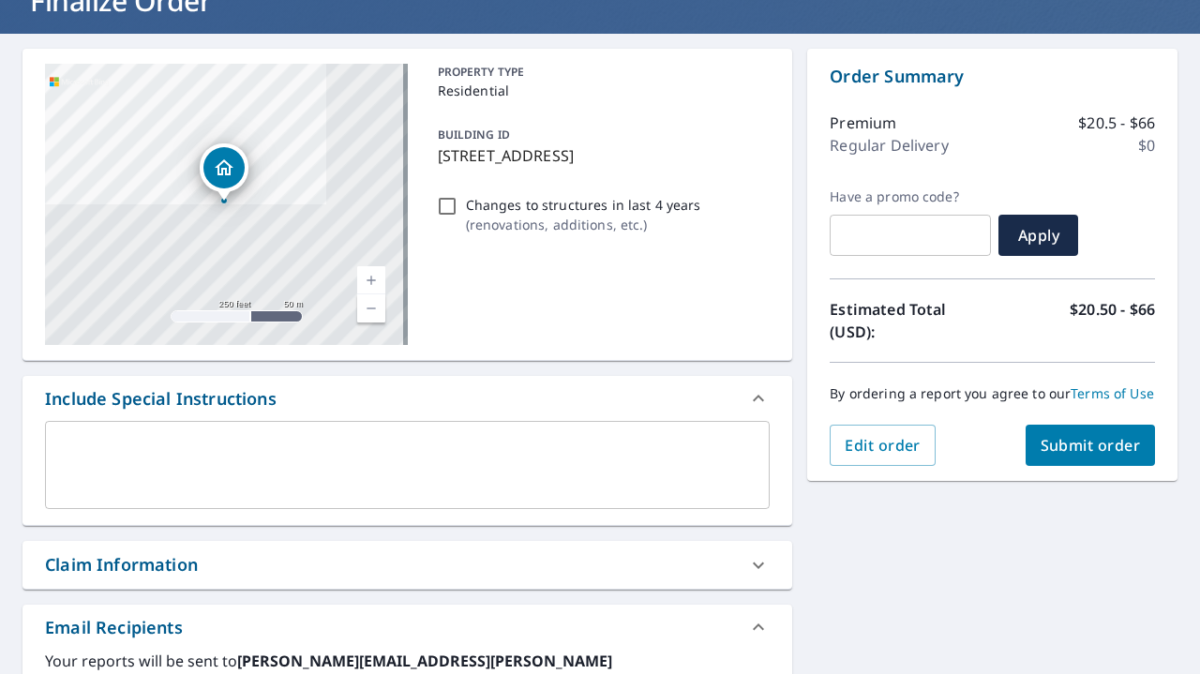
type input "jake.leyden@abcsupply.com"
click at [1068, 456] on span "Submit order" at bounding box center [1091, 445] width 100 height 21
